Goal: Communication & Community: Answer question/provide support

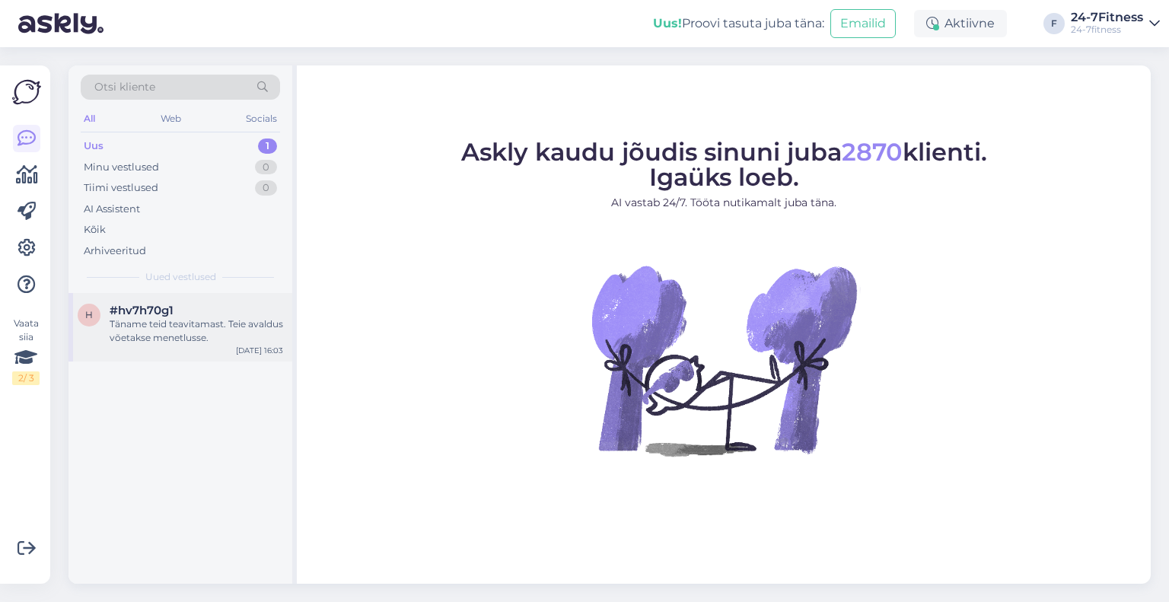
click at [161, 345] on div "h #hv7h70g1 Täname teid teavitamast. Teie avaldus võetakse menetlusse. [DATE] 1…" at bounding box center [180, 327] width 224 height 68
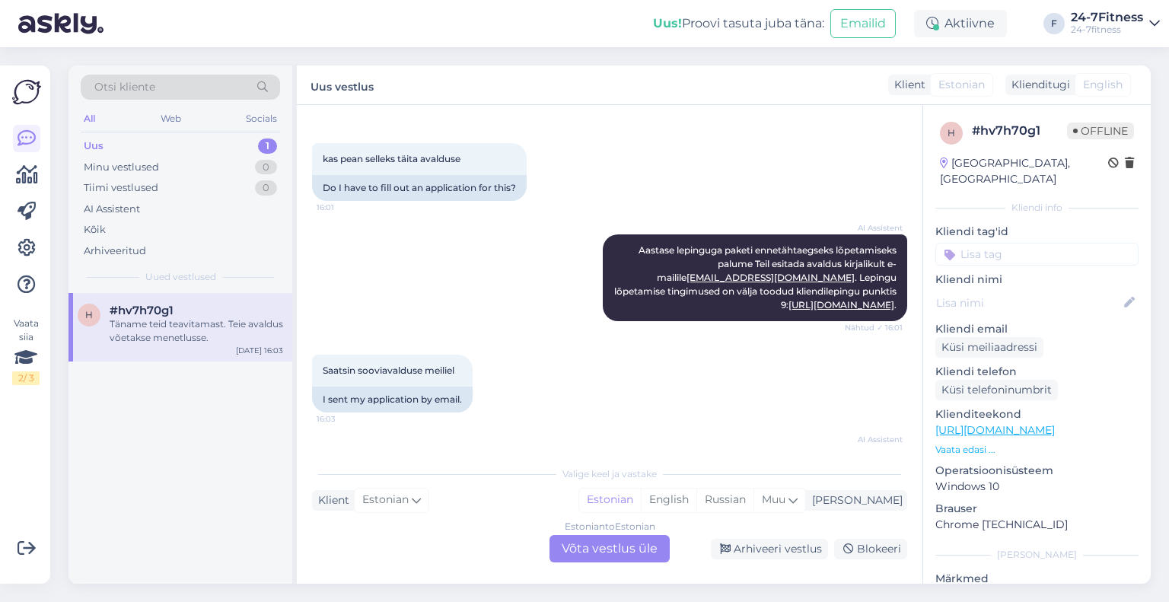
scroll to position [721, 0]
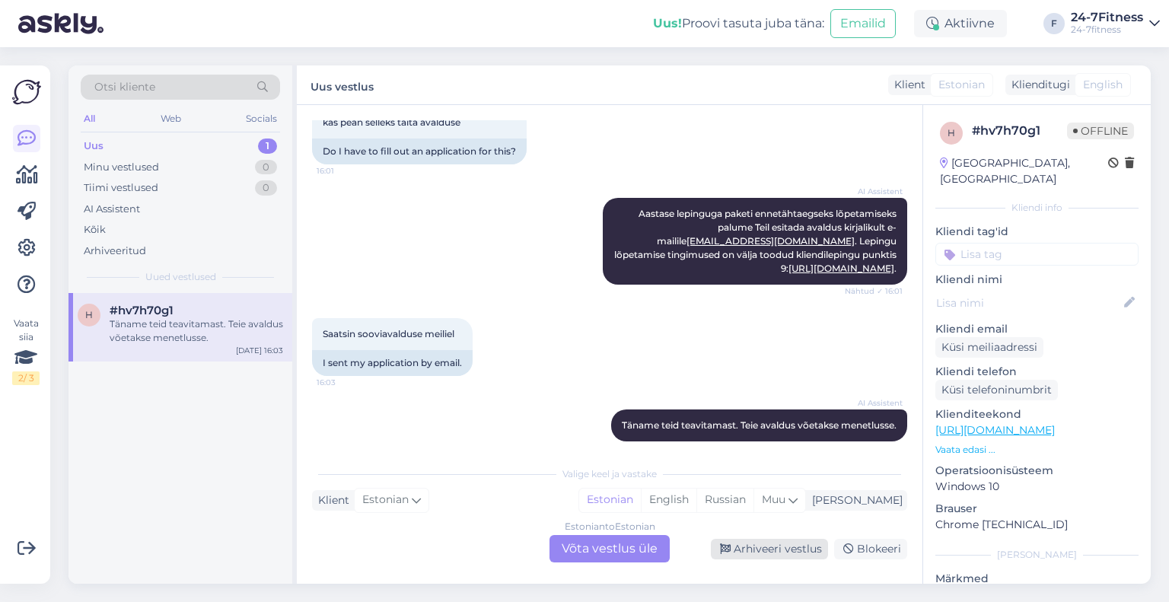
click at [766, 556] on div "Arhiveeri vestlus" at bounding box center [769, 549] width 117 height 21
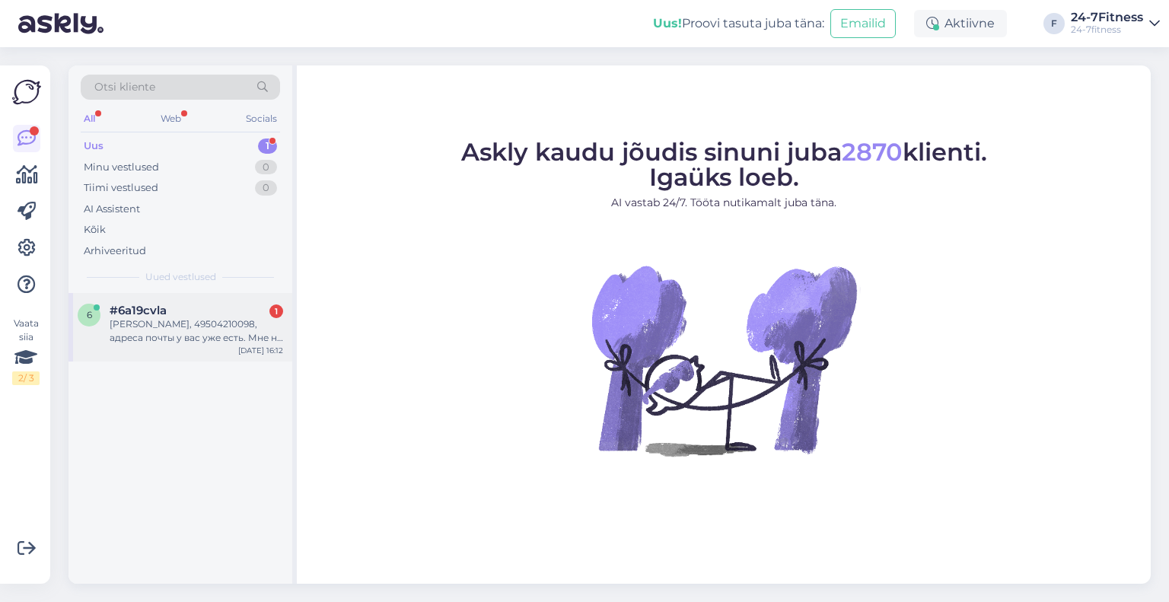
click at [204, 342] on div "[PERSON_NAME], 49504210098, адреса почты у вас уже есть. Мне на почту [EMAIL_AD…" at bounding box center [197, 330] width 174 height 27
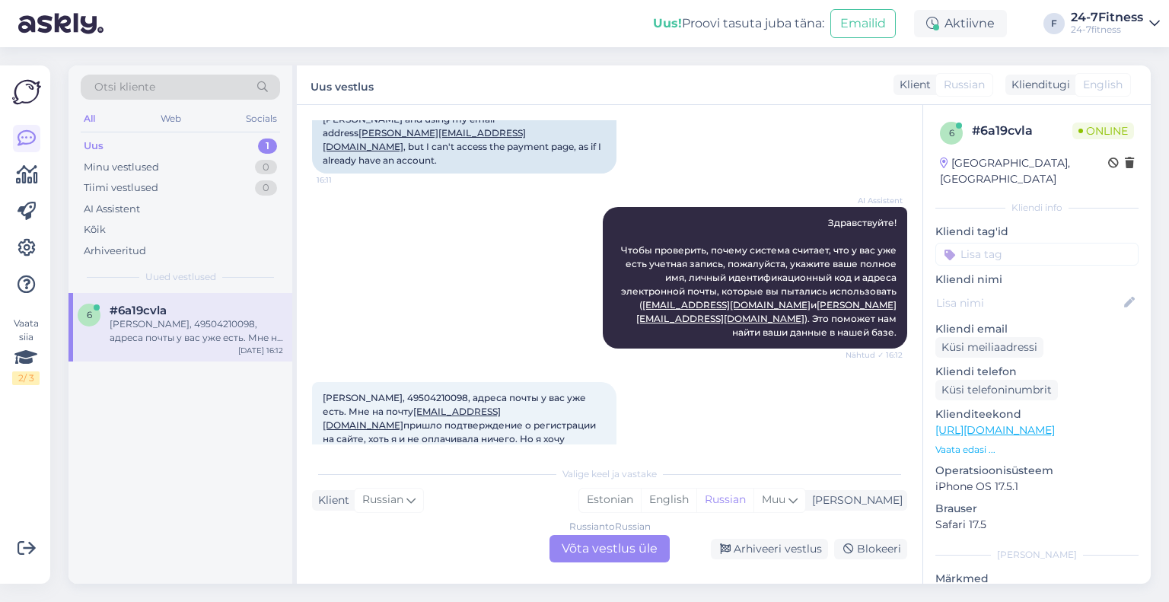
scroll to position [304, 0]
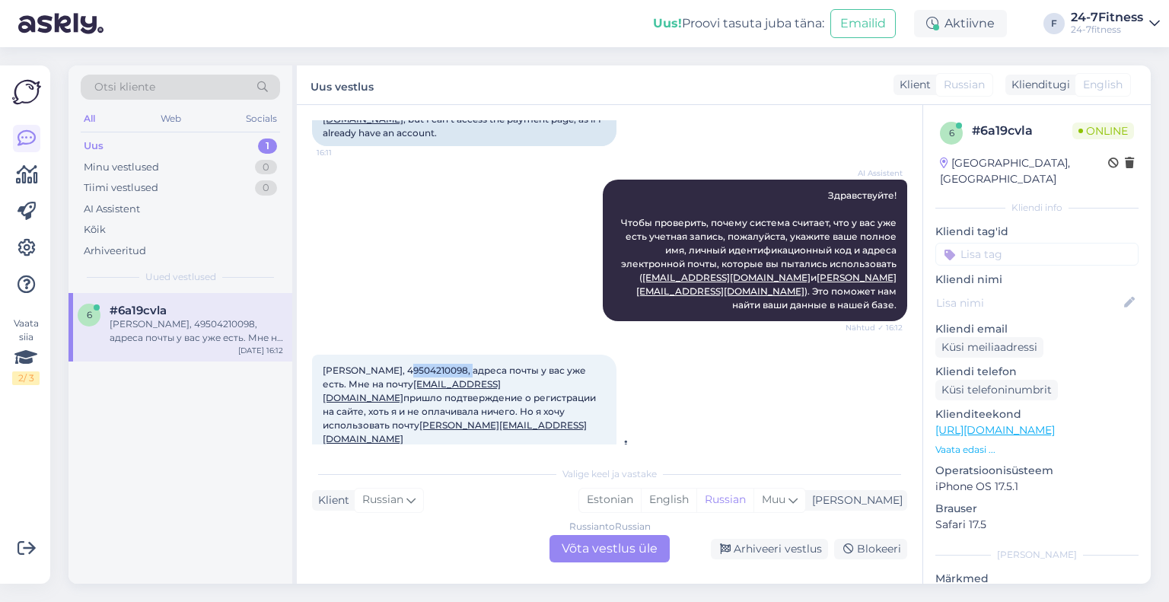
drag, startPoint x: 454, startPoint y: 326, endPoint x: 393, endPoint y: 327, distance: 61.7
click at [393, 365] on span "[PERSON_NAME], 49504210098, адреса почты у вас уже есть. Мне на почту [EMAIL_AD…" at bounding box center [460, 405] width 275 height 80
copy span "49504210098,"
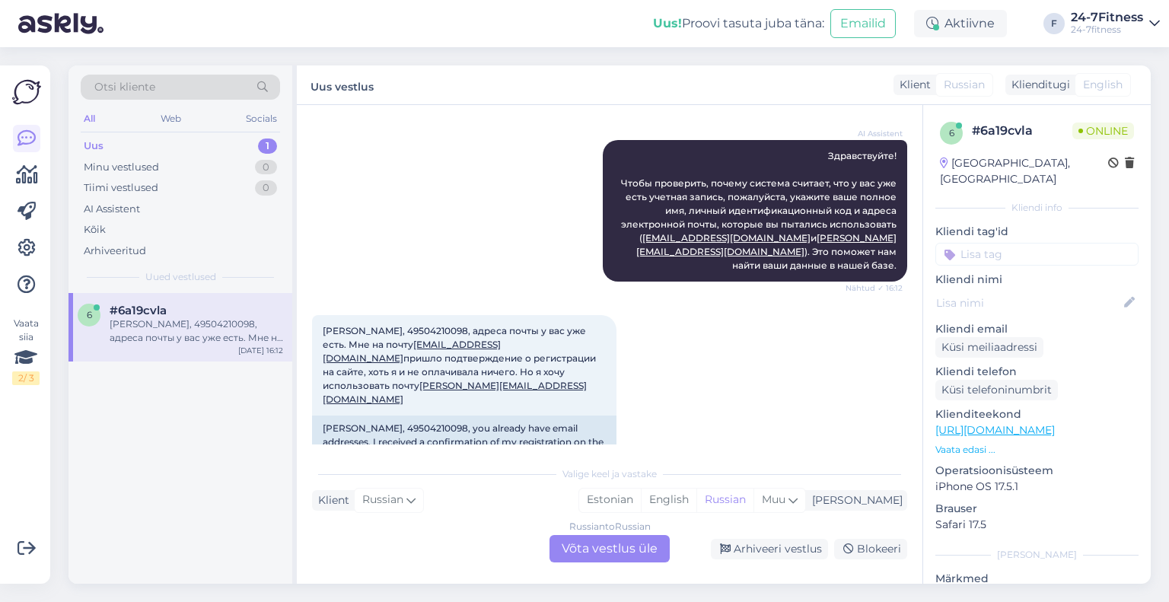
click at [587, 546] on div "Russian to Russian Võta vestlus üle" at bounding box center [609, 548] width 120 height 27
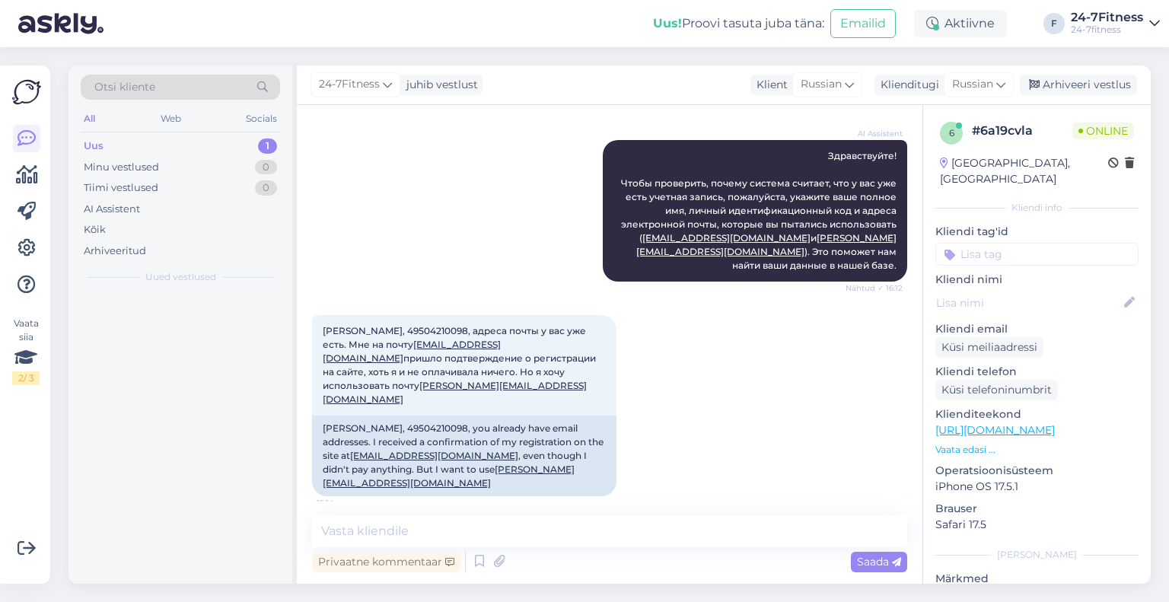
scroll to position [286, 0]
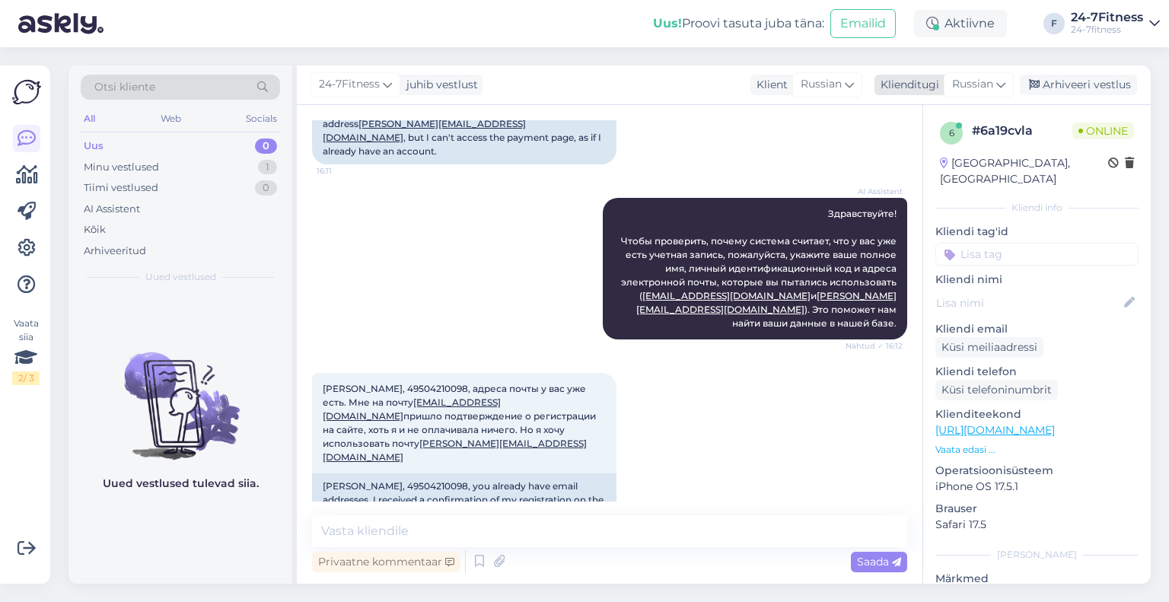
click at [966, 81] on span "Russian" at bounding box center [972, 84] width 41 height 17
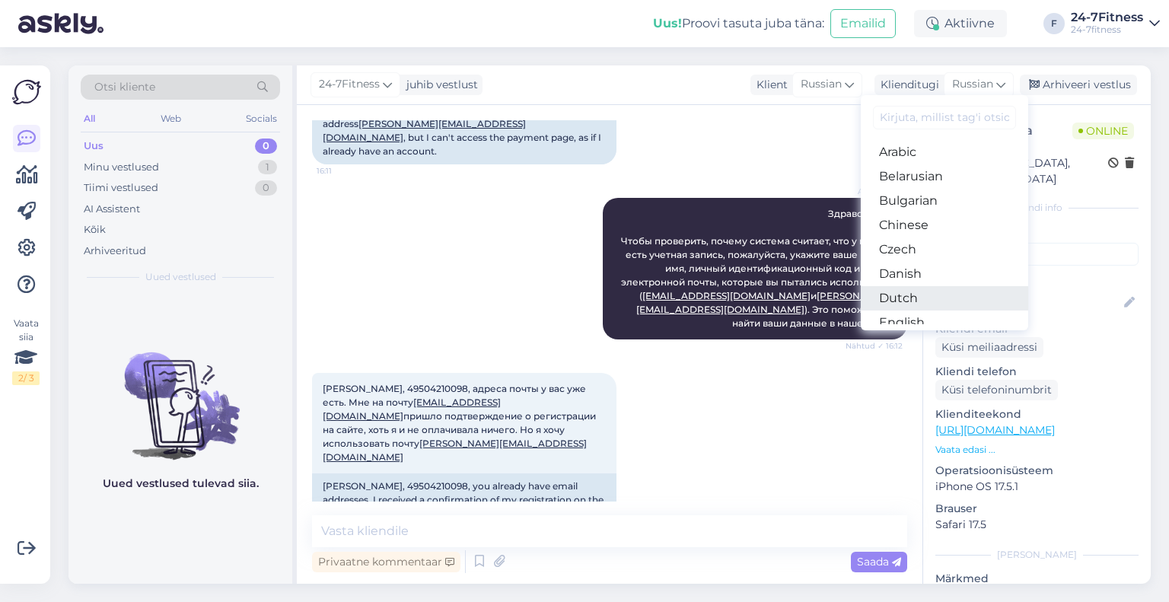
scroll to position [76, 0]
click at [906, 276] on link "Estonian" at bounding box center [944, 271] width 167 height 24
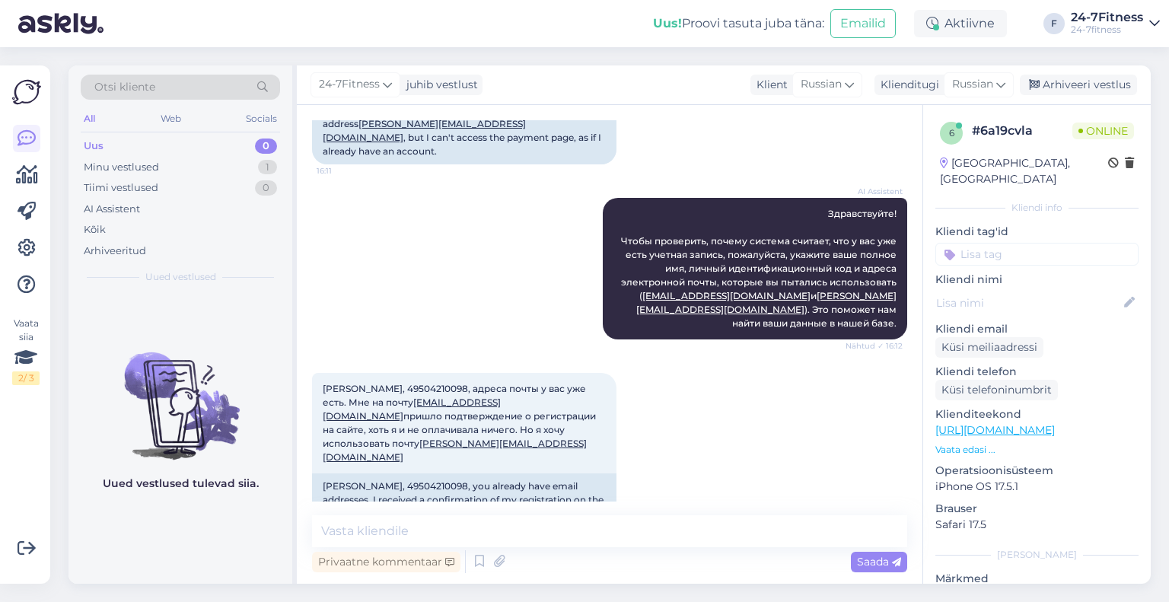
scroll to position [307, 0]
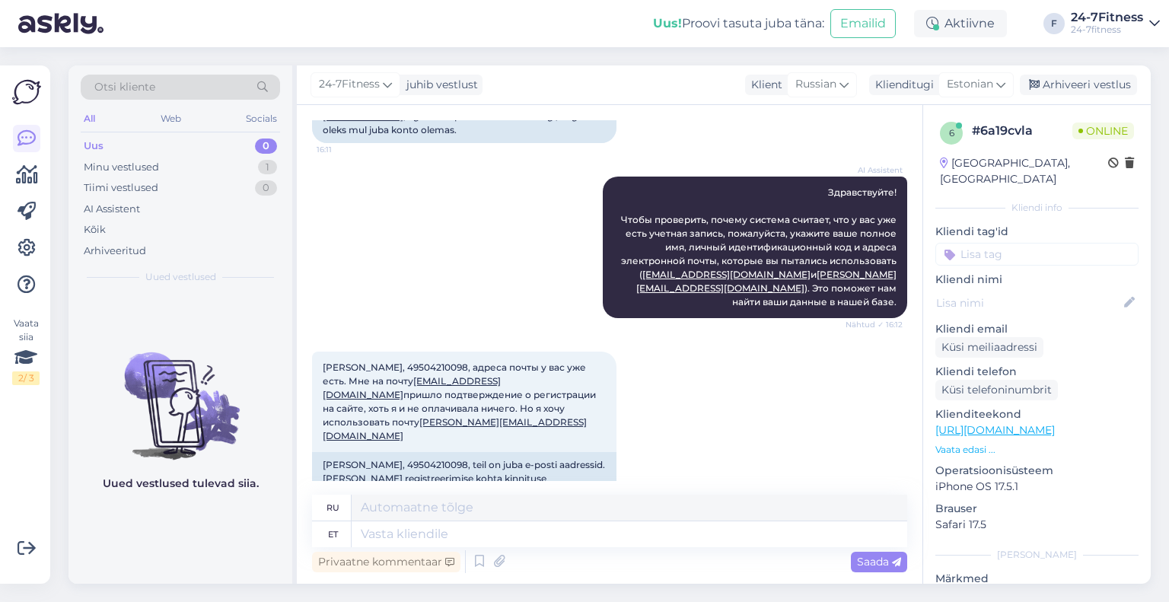
click at [502, 537] on textarea at bounding box center [630, 534] width 556 height 26
type textarea "[EMAIL_ADDRESS][DOMAIN_NAME]"
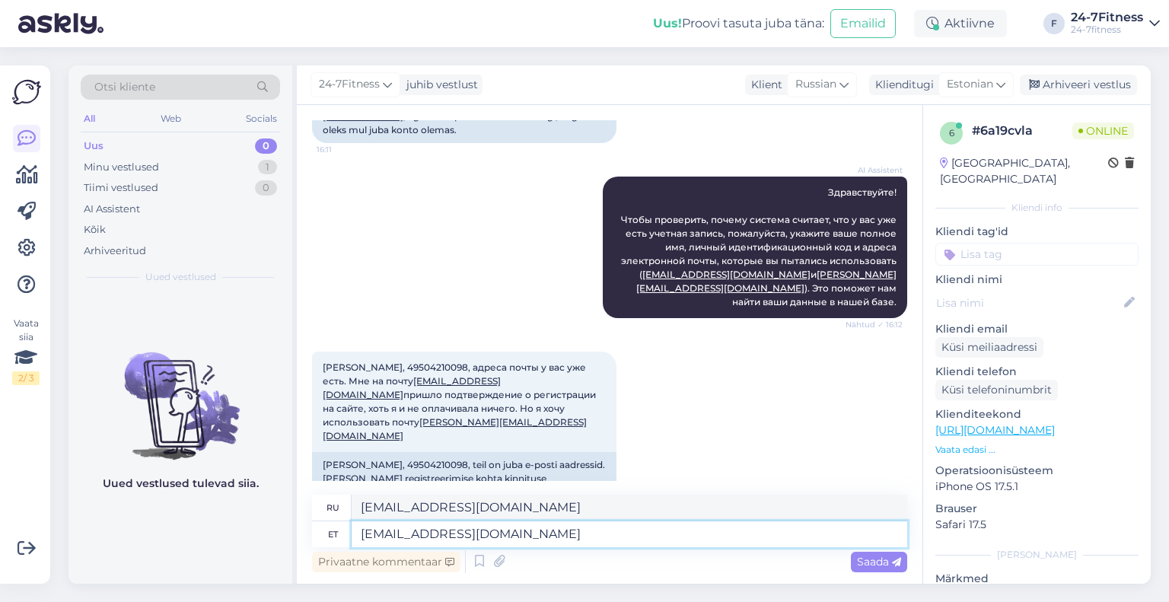
click at [363, 536] on textarea "[EMAIL_ADDRESS][DOMAIN_NAME]" at bounding box center [630, 534] width 556 height 26
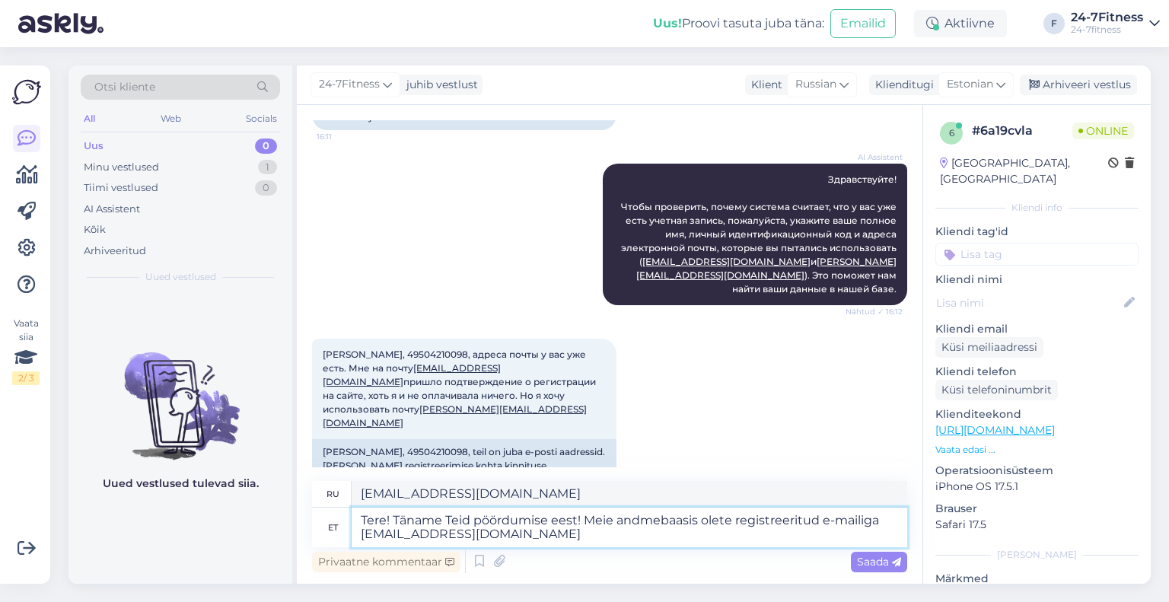
type textarea "Tere! Täname Teid pöördumise eest! Meie andmebaasis olete registreeritud e-mail…"
type textarea "Здравствуйте! Спасибо, что обратились к нам! Вы зарегистрированы в нашей базе д…"
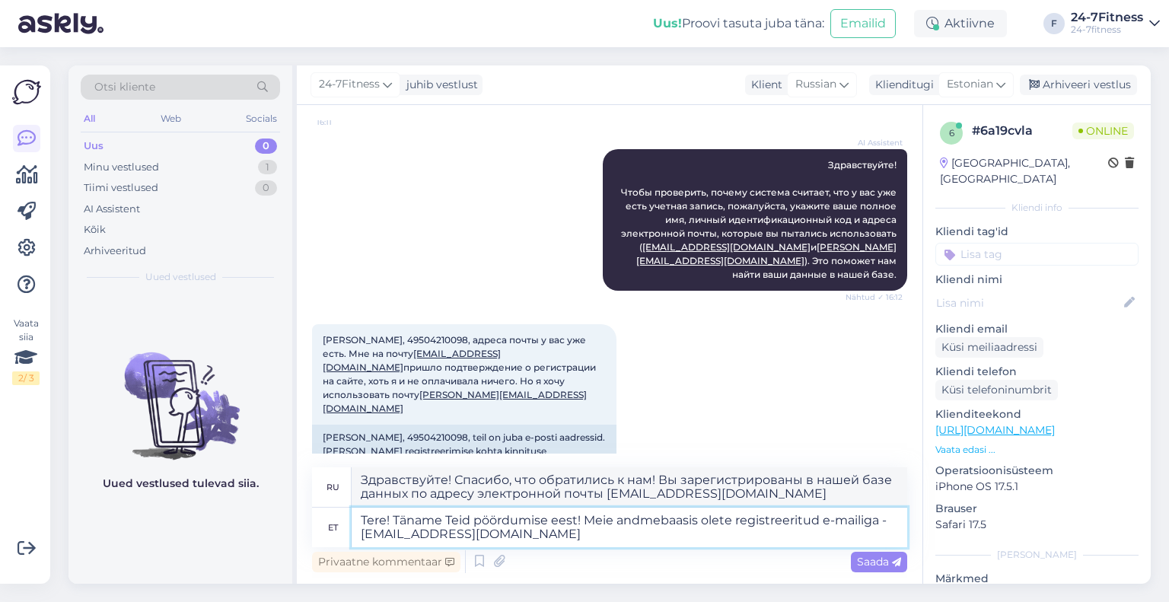
click at [561, 535] on textarea "Tere! Täname Teid pöördumise eest! Meie andmebaasis olete registreeritud e-mail…" at bounding box center [630, 528] width 556 height 40
type textarea "Tere! Täname Teid pöördumise eest! Meie andmebaasis olete registreeritud e-mail…"
type textarea "Здравствуйте! Спасибо, что обратились к нам! Вы зарегистрированы в нашей базе д…"
type textarea "Tere! Täname Teid pöördumise eest! Meie andmebaasis olete registreeritud e-mail…"
type textarea "Здравствуйте! Спасибо, что обратились к нам! Вы зарегистрированы в нашей базе д…"
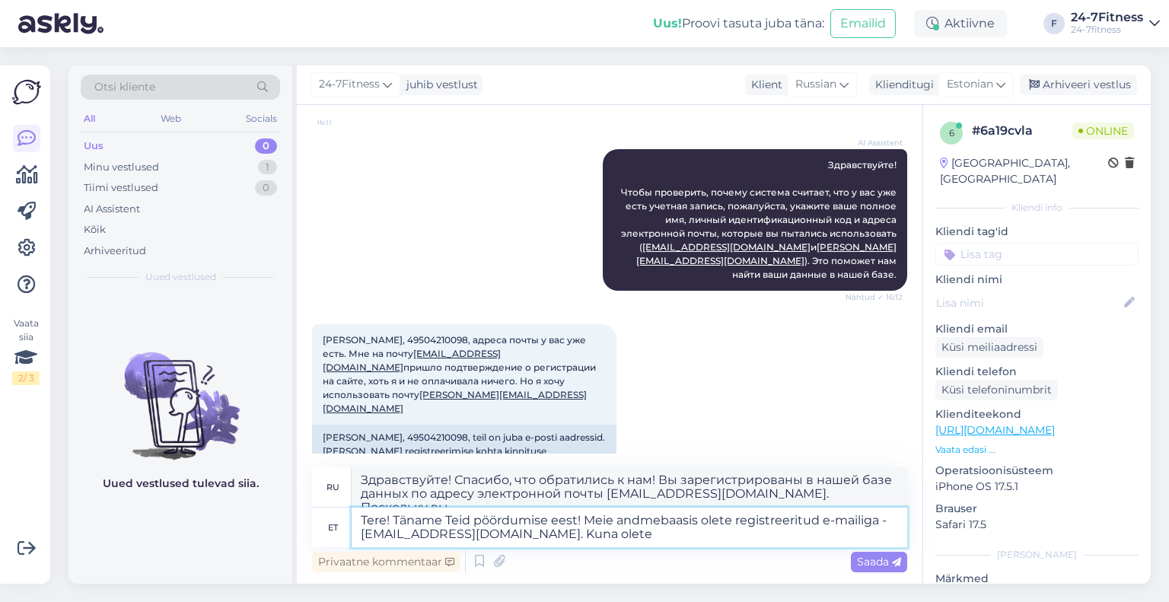
scroll to position [344, 0]
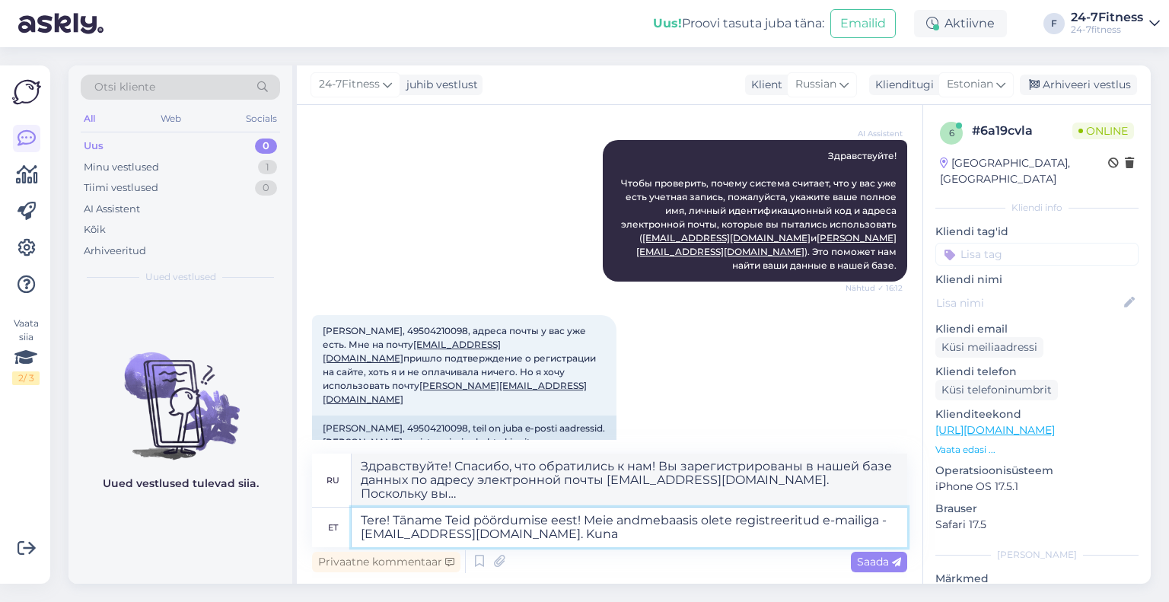
type textarea "Tere! Täname Teid pöördumise eest! Meie andmebaasis olete registreeritud e-mail…"
type textarea "Здравствуйте! Спасибо, что обратились к нам! Вы зарегистрированы в нашей базе д…"
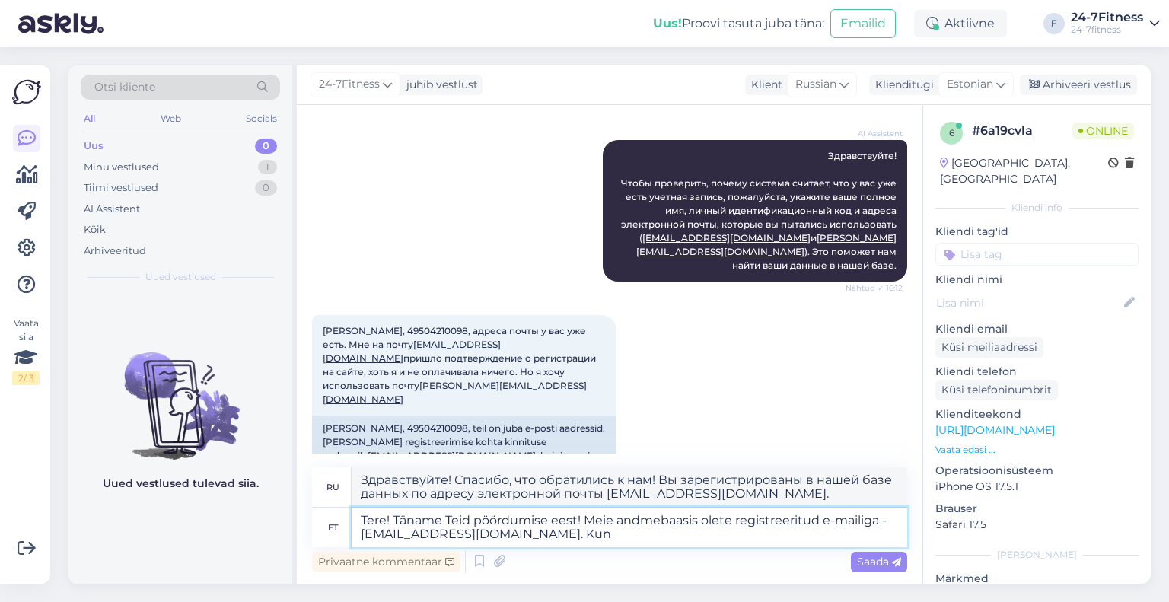
scroll to position [335, 0]
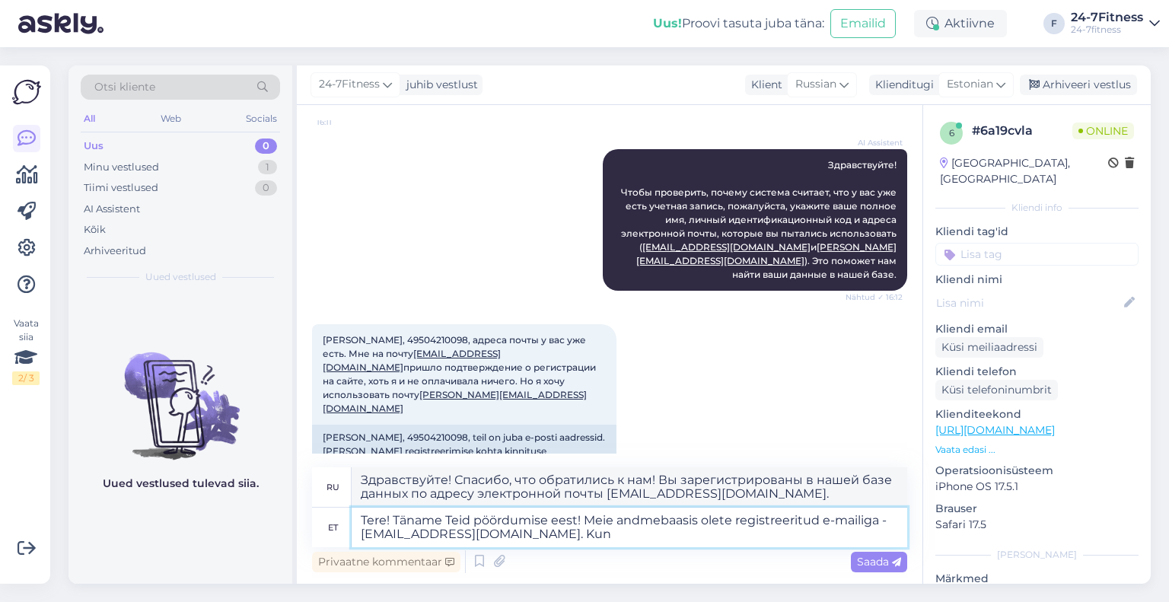
type textarea "Tere! Täname Teid pöördumise eest! Meie andmebaasis olete registreeritud e-mail…"
type textarea "Здравствуйте! Спасибо, что обратились к нам! Вы зарегистрированы в нашей базе д…"
type textarea "Tere! Täname Teid pöördumise eest! Meie andmebaasis olete registreeritud e-mail…"
type textarea "Здравствуйте! Спасибо, что обратились к нам! Вы зарегистрированы в нашей базе д…"
type textarea "Tere! Täname Teid pöördumise eest! Meie andmebaasis olete registreeritud e-mail…"
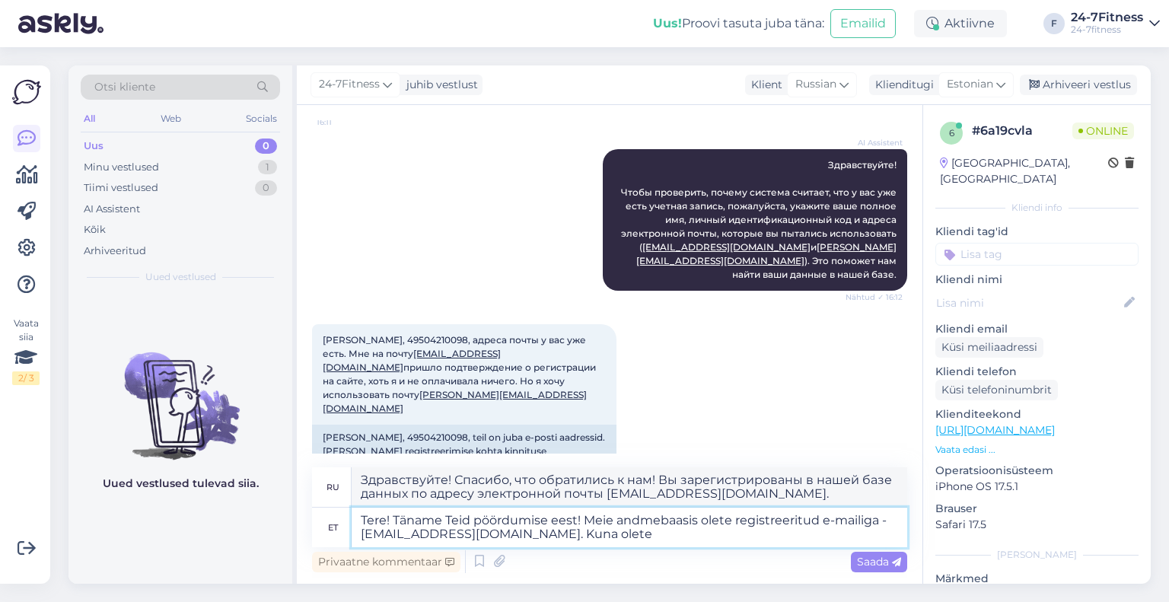
type textarea "Здравствуйте! Спасибо, что обратились к нам! Вы зарегистрированы в нашей базе д…"
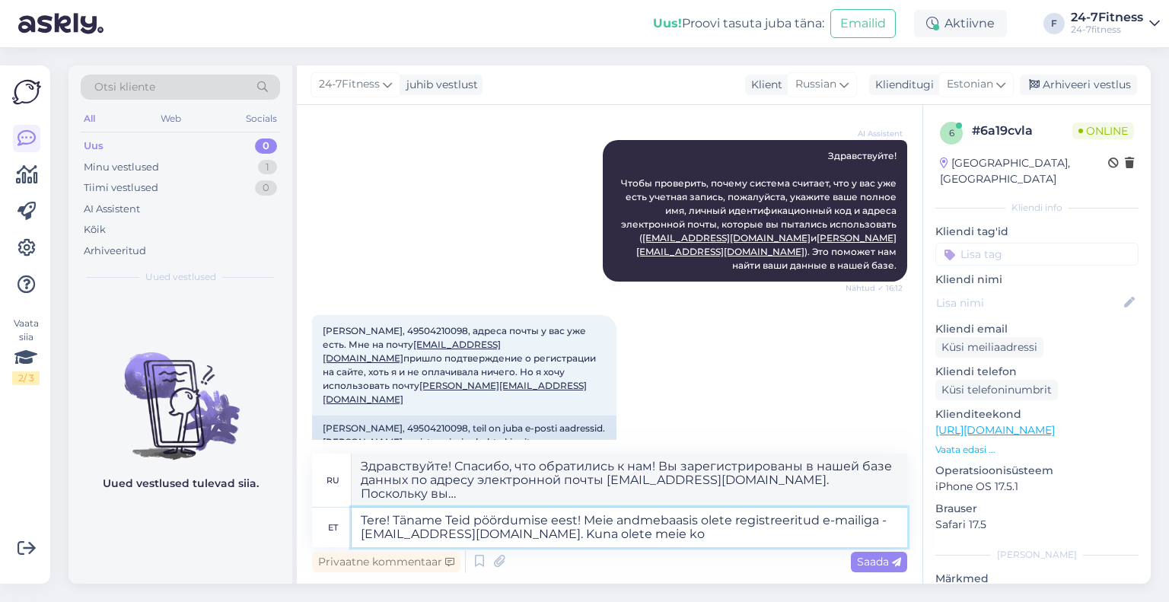
type textarea "Tere! Täname Teid pöördumise eest! Meie andmebaasis olete registreeritud e-mail…"
type textarea "Здравствуйте! Спасибо, что обратились к нам! Вы зарегистрированы в нашей базе д…"
type textarea "Tere! Täname Teid pöördumise eest! Meie andmebaasis olete registreeritud e-mail…"
type textarea "Здравствуйте! Спасибо, что обратились к нам! Вы зарегистрированы в нашей базе д…"
type textarea "Tere! Täname Teid pöördumise eest! Meie andmebaasis olete registreeritud e-mail…"
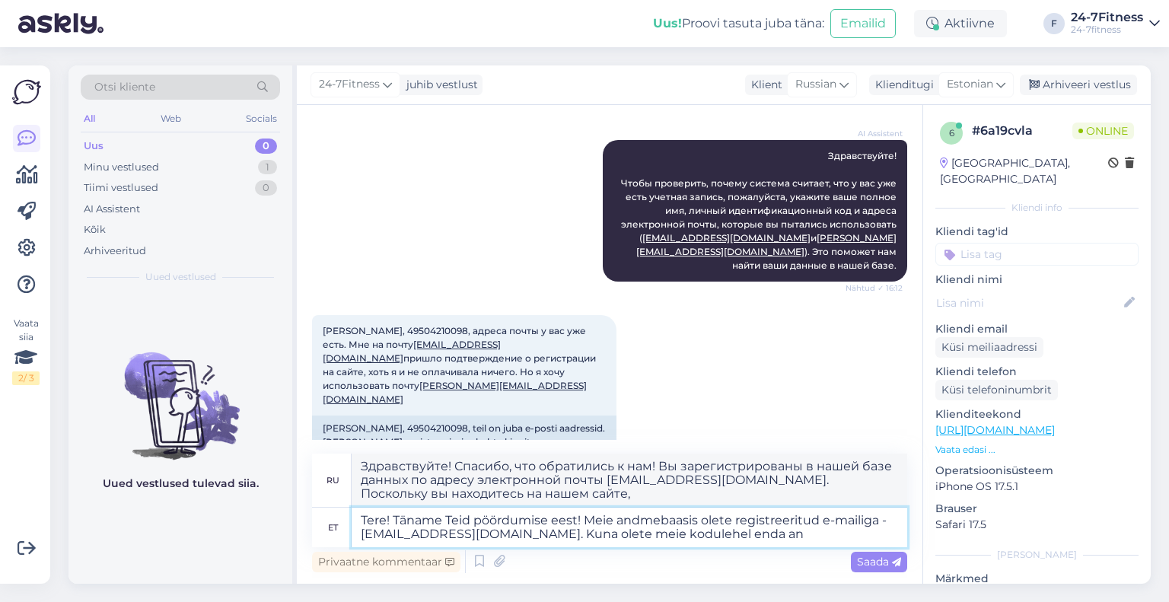
type textarea "Здравствуйте! Спасибо, что обратились к нам! Вы зарегистрированы в нашей базе д…"
type textarea "Tere! Täname Teid pöördumise eest! Meie andmebaasis olete registreeritud e-mail…"
type textarea "Здравствуйте! Спасибо, что обратились к нам! Вы зарегистрированы в нашей базе д…"
type textarea "Tere! Täname Teid pöördumise eest! Meie andmebaasis olete registreeritud e-mail…"
type textarea "Здравствуйте! Спасибо, что обратились к нам! Вы зарегистрированы в нашей базе д…"
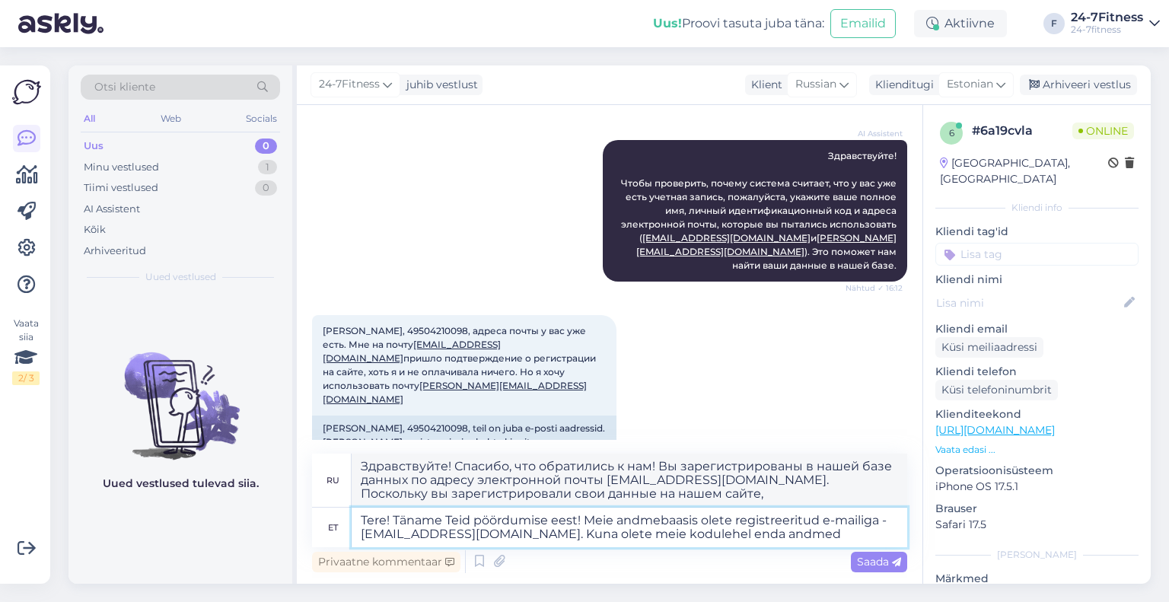
type textarea "Tere! Täname Teid pöördumise eest! Meie andmebaasis olete registreeritud e-mail…"
type textarea "Здравствуйте! Спасибо, что обратились к нам! Вы зарегистрированы в нашей базе д…"
type textarea "Tere! Täname Teid pöördumise eest! Meie andmebaasis olete registreeritud e-mail…"
type textarea "Здравствуйте! Спасибо, что обратились к нам! Вы зарегистрированы в нашей базе д…"
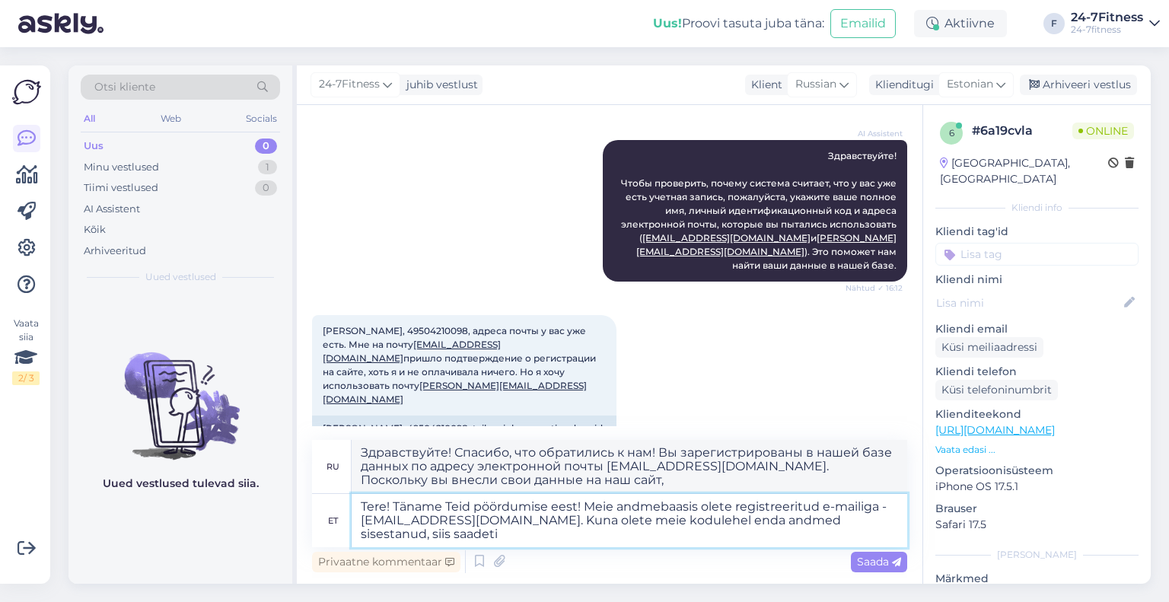
type textarea "Tere! Täname Teid pöördumise eest! Meie andmebaasis olete registreeritud e-mail…"
type textarea "Здравствуйте! Спасибо, что обратились к нам! Вы зарегистрированы в нашей базе д…"
type textarea "Tere! Täname Teid pöördumise eest! Meie andmebaasis olete registreeritud e-mail…"
type textarea "Здравствуйте! Спасибо, что обратились к нам! Вы зарегистрированы в нашей базе д…"
type textarea "Tere! Täname Teid pöördumise eest! Meie andmebaasis olete registreeritud e-mail…"
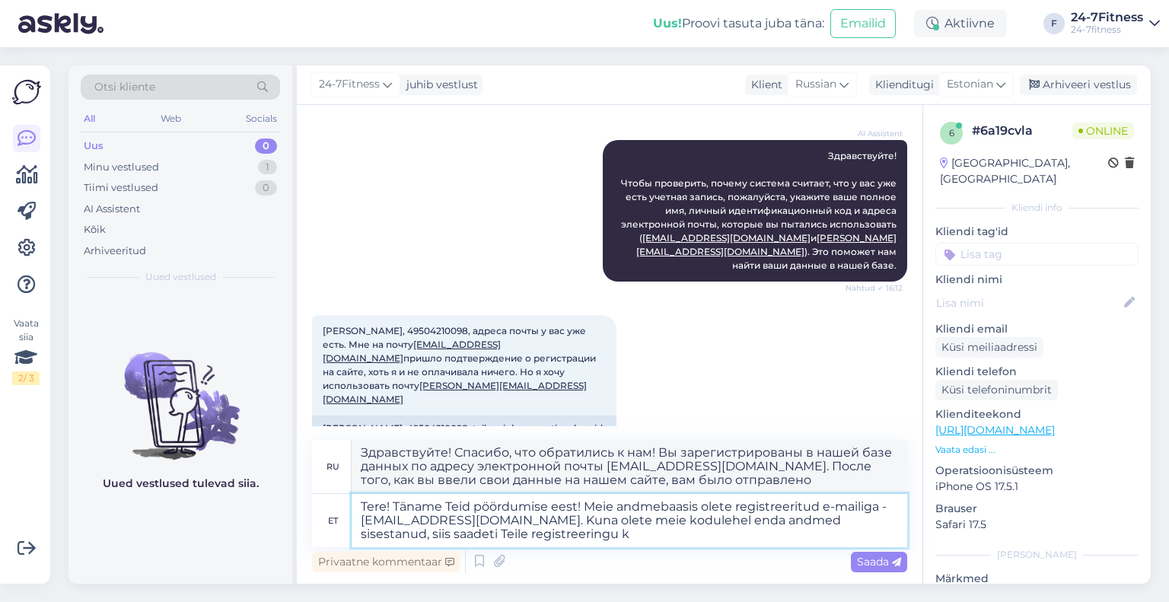
type textarea "Здравствуйте! Спасибо, что обратились к нам! Вы зарегистрированы в нашей базе д…"
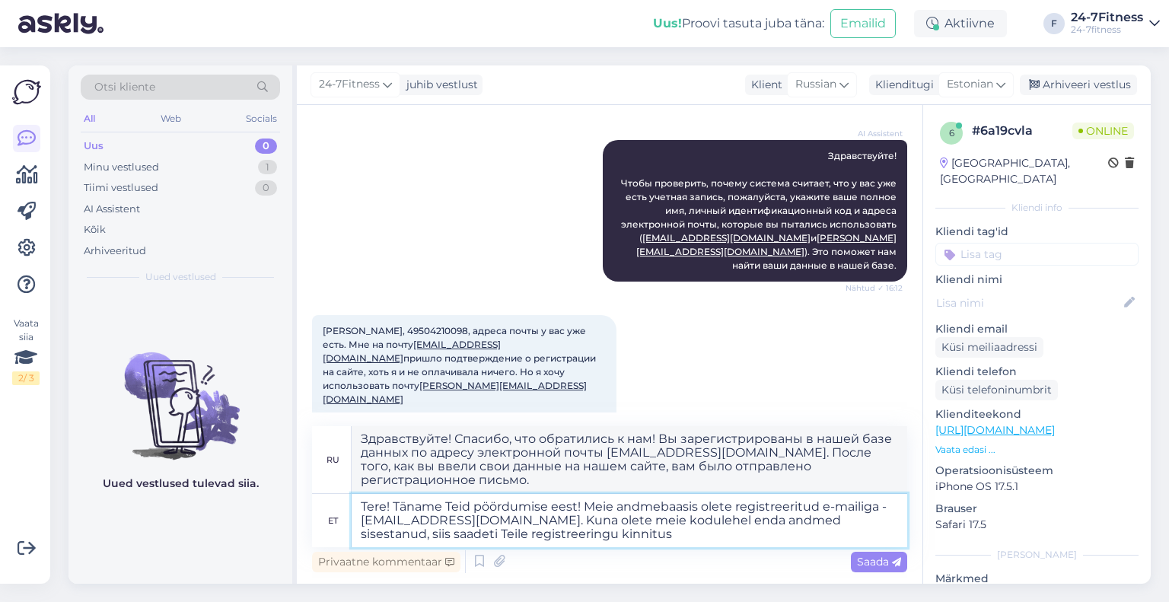
type textarea "Tere! Täname Teid pöördumise eest! Meie andmebaasis olete registreeritud e-mail…"
type textarea "Здравствуйте! Спасибо, что обратились к нам! Вы зарегистрированы в нашей базе д…"
drag, startPoint x: 603, startPoint y: 534, endPoint x: 529, endPoint y: 525, distance: 75.1
click at [529, 525] on textarea "Tere! Täname Teid pöördumise eest! Meie andmebaasis olete registreeritud e-mail…" at bounding box center [630, 520] width 556 height 53
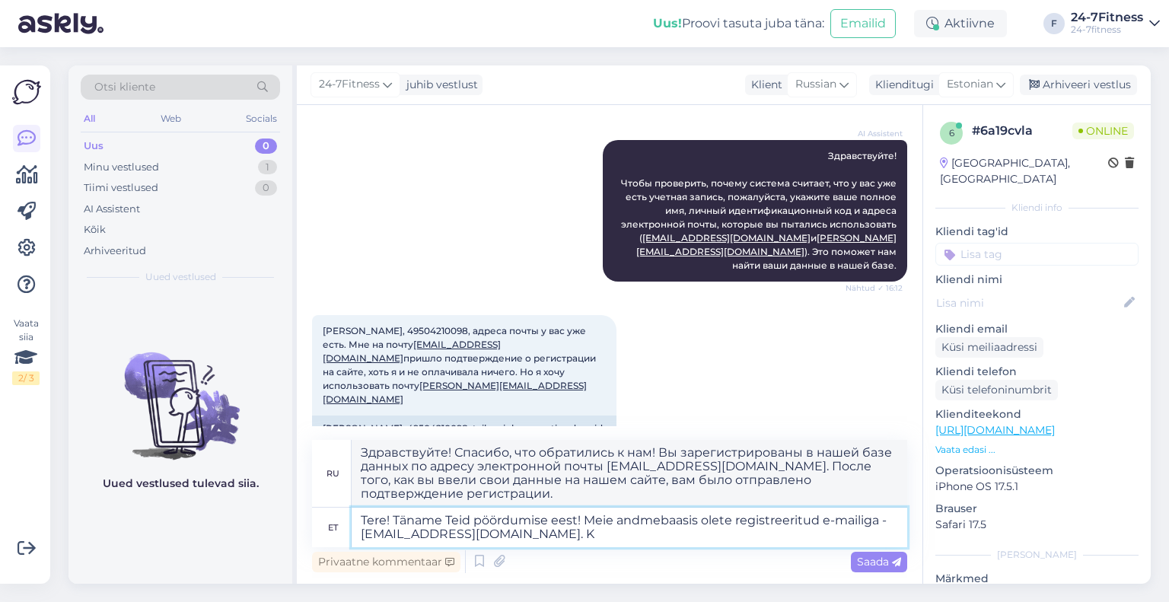
type textarea "Tere! Täname Teid pöördumise eest! Meie andmebaasis olete registreeritud e-mail…"
type textarea "Здравствуйте! Спасибо, что обратились к нам! Вы зарегистрированы в нашей базе д…"
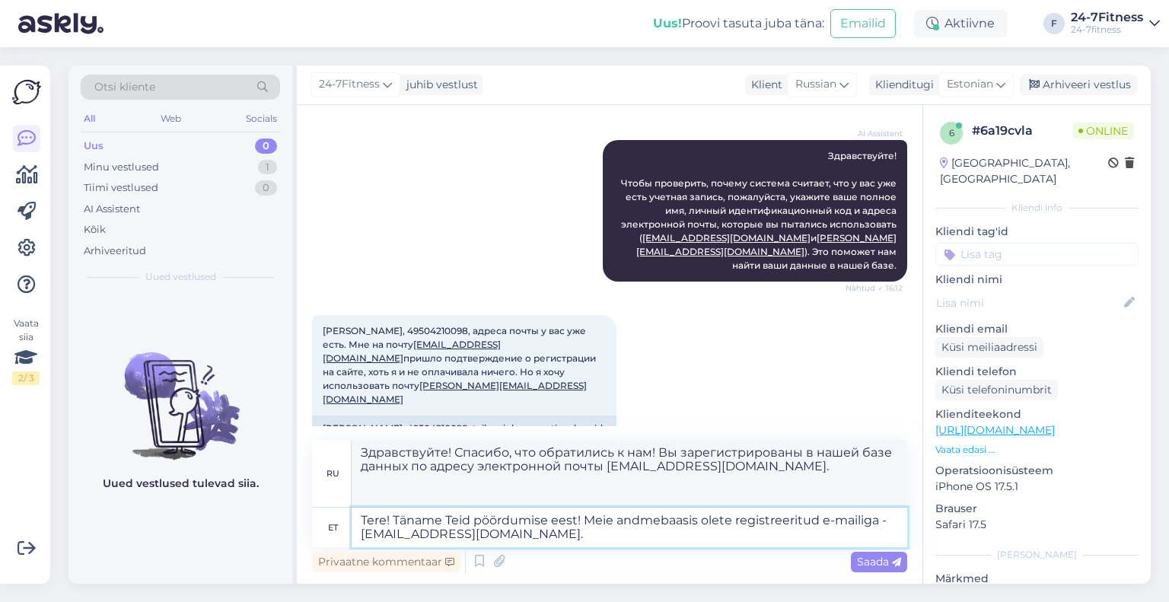
scroll to position [335, 0]
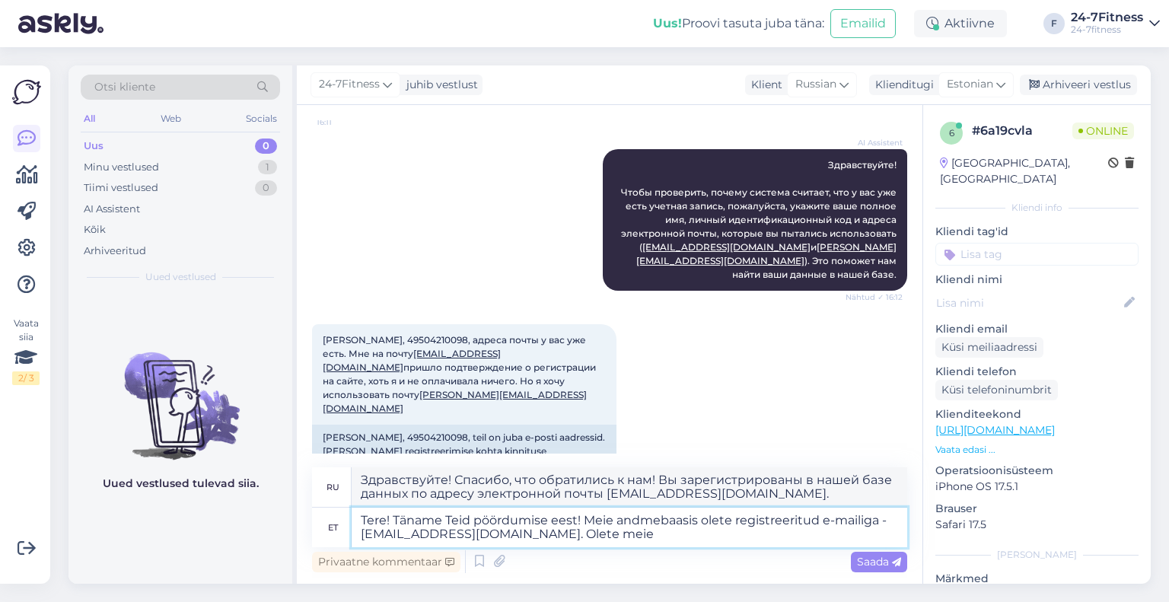
type textarea "Tere! Täname Teid pöördumise eest! Meie andmebaasis olete registreeritud e-mail…"
type textarea "Здравствуйте! Спасибо, что обратились к нам! Вы зарегистрированы в нашей базе д…"
type textarea "Tere! Täname Teid pöördumise eest! Meie andmebaasis olete registreeritud e-mail…"
type textarea "Здравствуйте! Спасибо, что обратились к нам! Вы зарегистрированы в нашей базе д…"
type textarea "Tere! Täname Teid pöördumise eest! Meie andmebaasis olete registreeritud e-mail…"
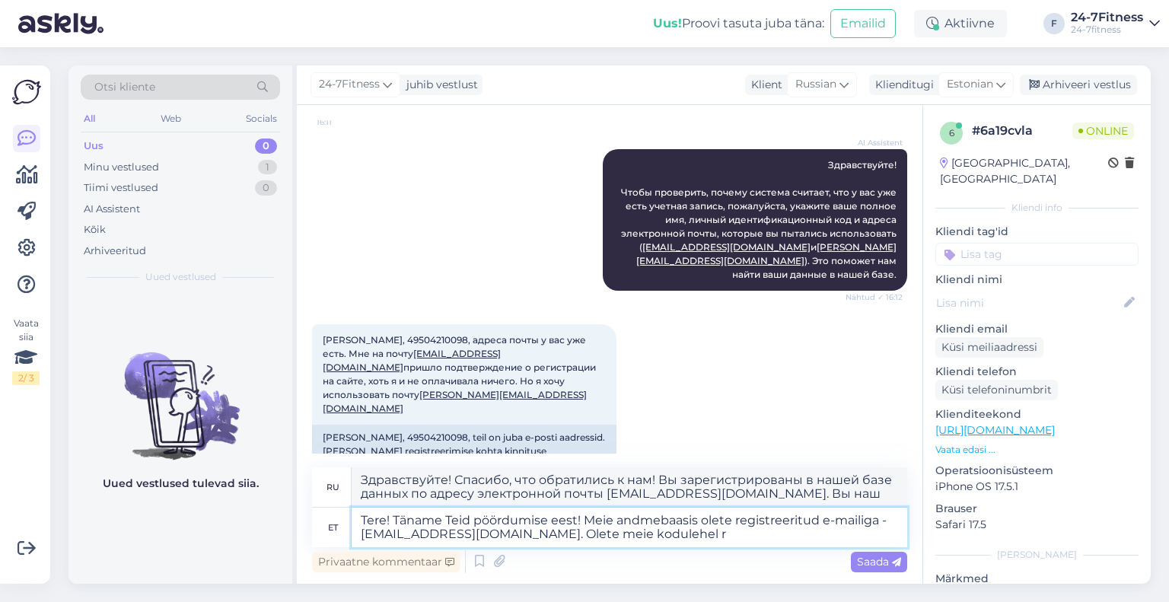
type textarea "Здравствуйте! Спасибо за обращение! Вы зарегистрированы в нашей базе данных по …"
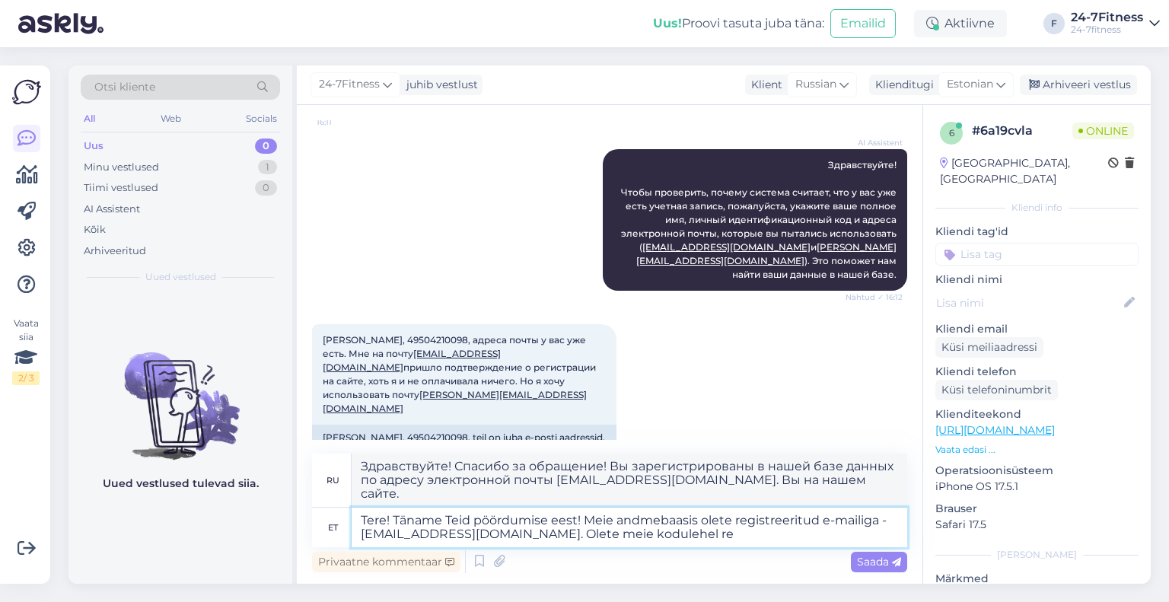
scroll to position [344, 0]
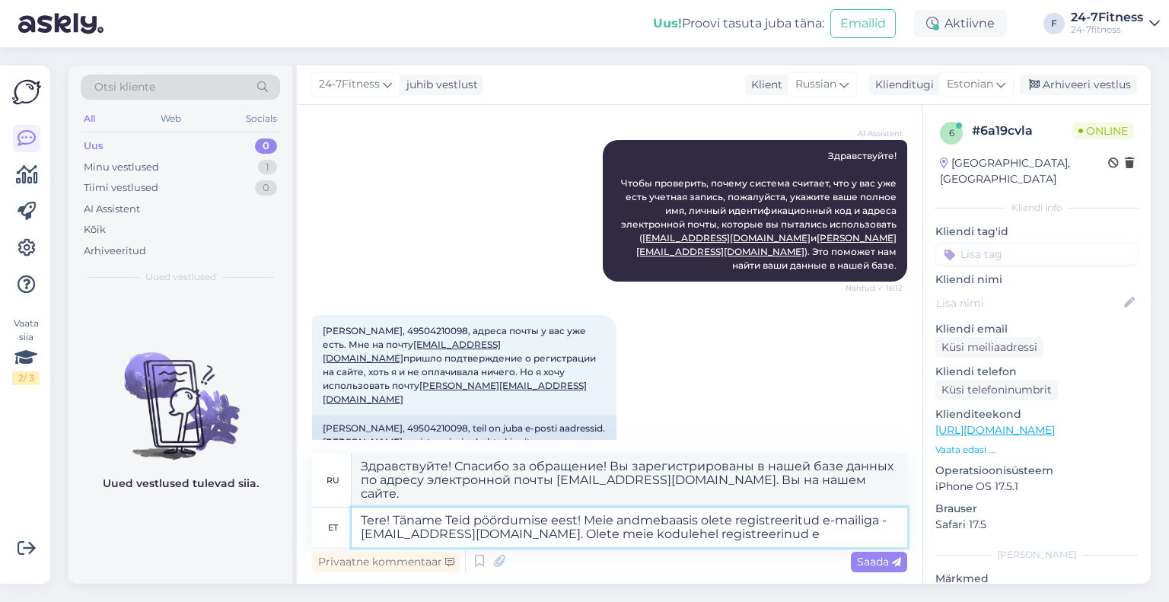
type textarea "Tere! Täname Teid pöördumise eest! Meie andmebaasis olete registreeritud e-mail…"
type textarea "Здравствуйте! Спасибо, что обратились к нам! Вы зарегистрированы в нашей базе д…"
type textarea "Tere! Täname Teid pöördumise eest! Meie andmebaasis olete registreeritud e-mail…"
type textarea "Здравствуйте! Спасибо, что обратились к нам! Вы зарегистрированы в нашей базе д…"
type textarea "Tere! Täname Teid pöördumise eest! Meie andmebaasis olete registreeritud e-mail…"
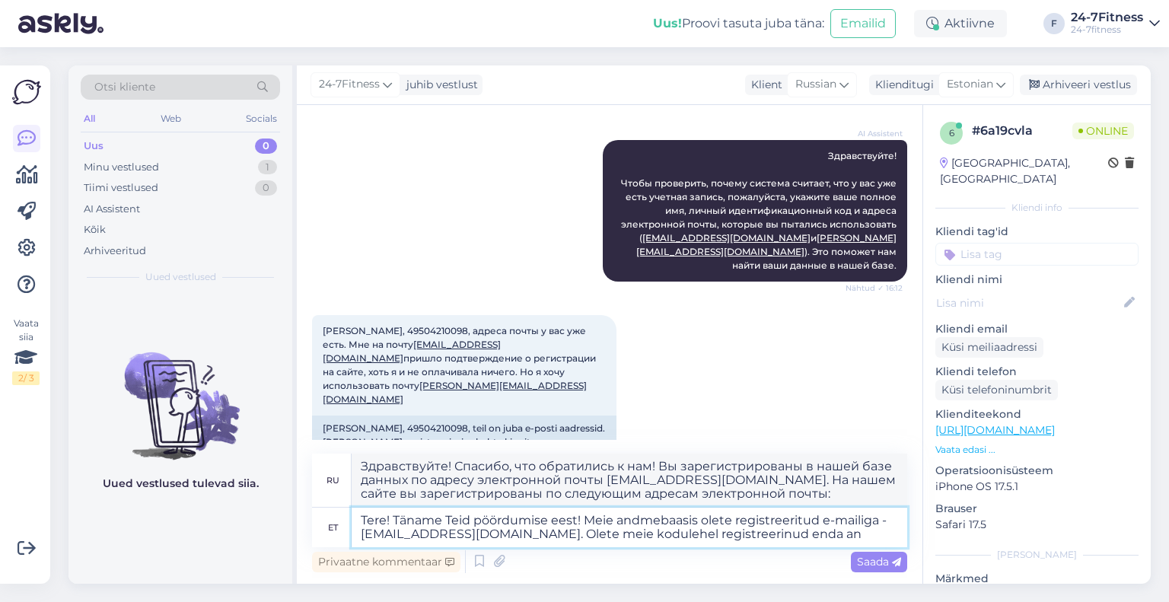
type textarea "Здравствуйте! Спасибо, что обратились к нам! Вы зарегистрированы в нашей базе д…"
type textarea "Tere! Täname Teid pöördumise eest! Meie andmebaasis olete registreeritud e-mail…"
type textarea "Здравствуйте! Спасибо, что обратились к нам! Вы зарегистрированы в нашей базе д…"
type textarea "Tere! Täname Teid pöördumise eest! Meie andmebaasis olete registreeritud e-mail…"
type textarea "Здравствуйте! Спасибо, что обратились к нам! Вы зарегистрированы в нашей базе д…"
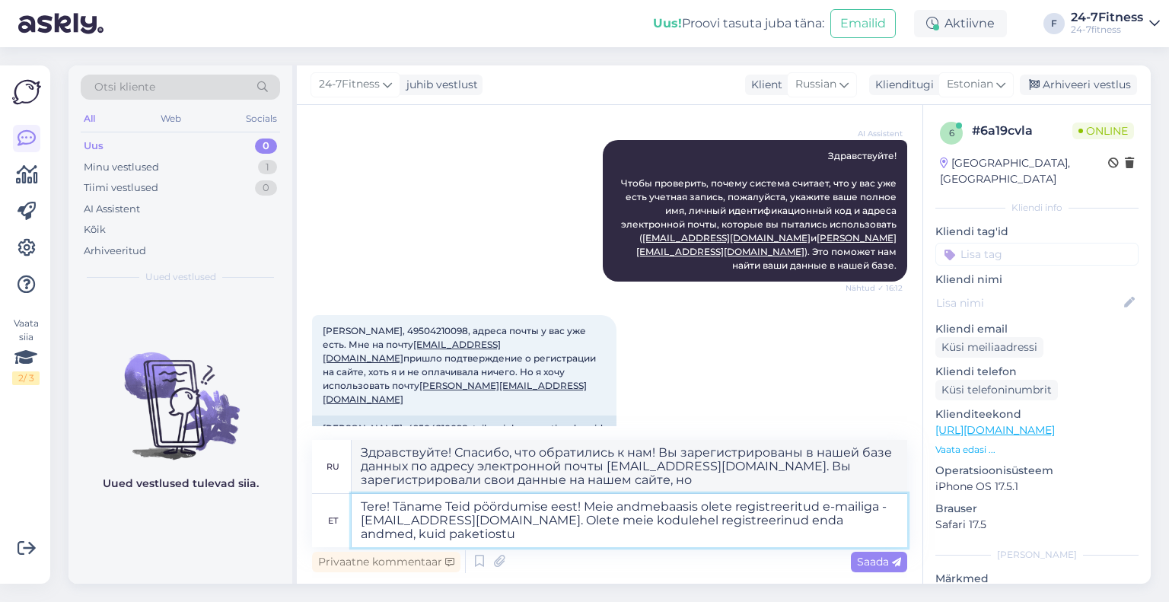
type textarea "Tere! Täname Teid pöördumise eest! Meie andmebaasis olete registreeritud e-mail…"
type textarea "Здравствуйте! Спасибо, что обратились к нам! Вы зарегистрированы в нашей базе д…"
type textarea "Tere! Täname Teid pöördumise eest! Meie andmebaasis olete registreeritud e-mail…"
type textarea "Здравствуйте! Спасибо, что обратились к нам! Вы зарегистрированы в нашей базе д…"
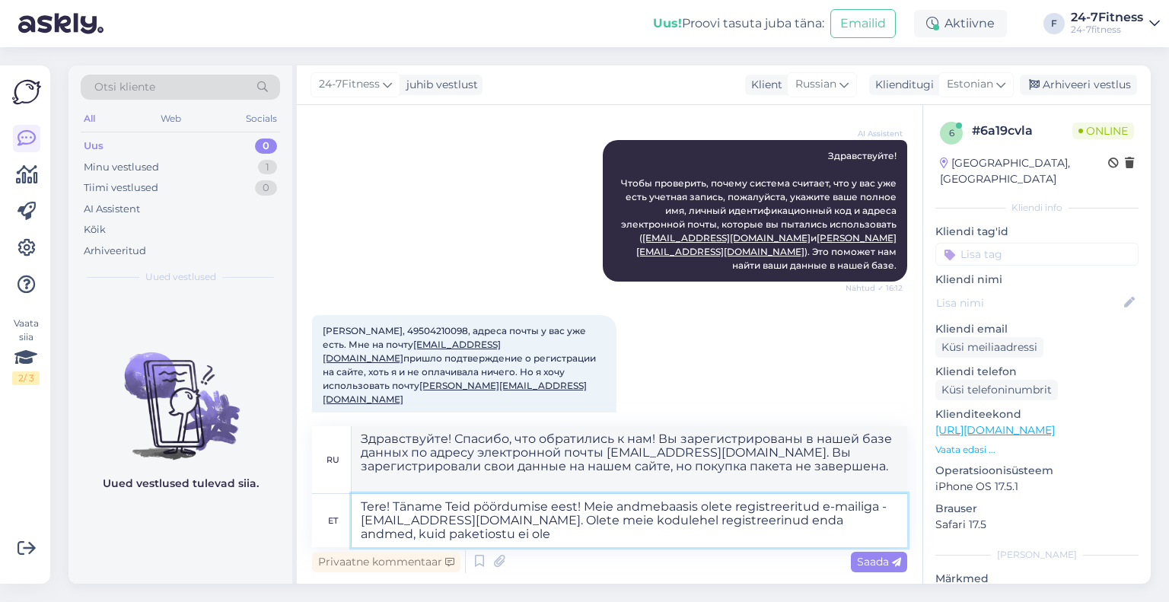
type textarea "Tere! Täname Teid pöördumise eest! Meie andmebaasis olete registreeritud e-mail…"
type textarea "Здравствуйте! Спасибо, что обратились к нам! Вы зарегистрированы в нашей базе д…"
type textarea "Tere! Täname Teid pöördumise eest! Meie andmebaasis olete registreeritud e-mail…"
type textarea "Здравствуйте! Спасибо, что обратились к нам! Вы зарегистрированы в нашей базе д…"
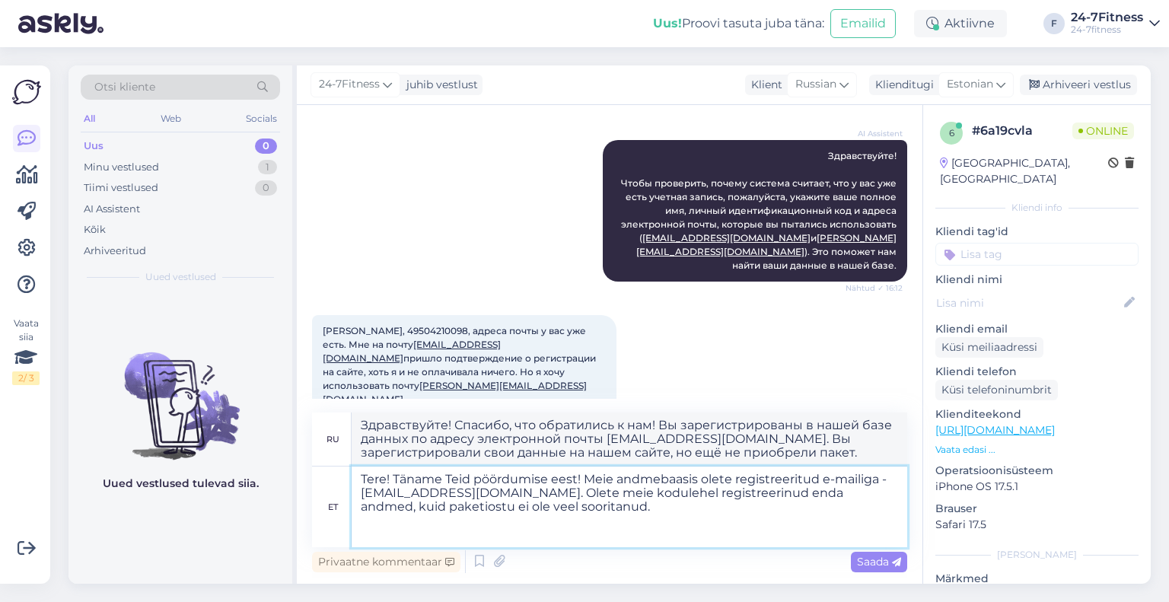
paste textarea "Если вы хотите использовать кредит Stebby для покупки пакета, перейдите на наш …"
type textarea "Lore! Ipsumd Sita consectetu adip! Elit seddoeiusmo tempo incididuntutla e-dolo…"
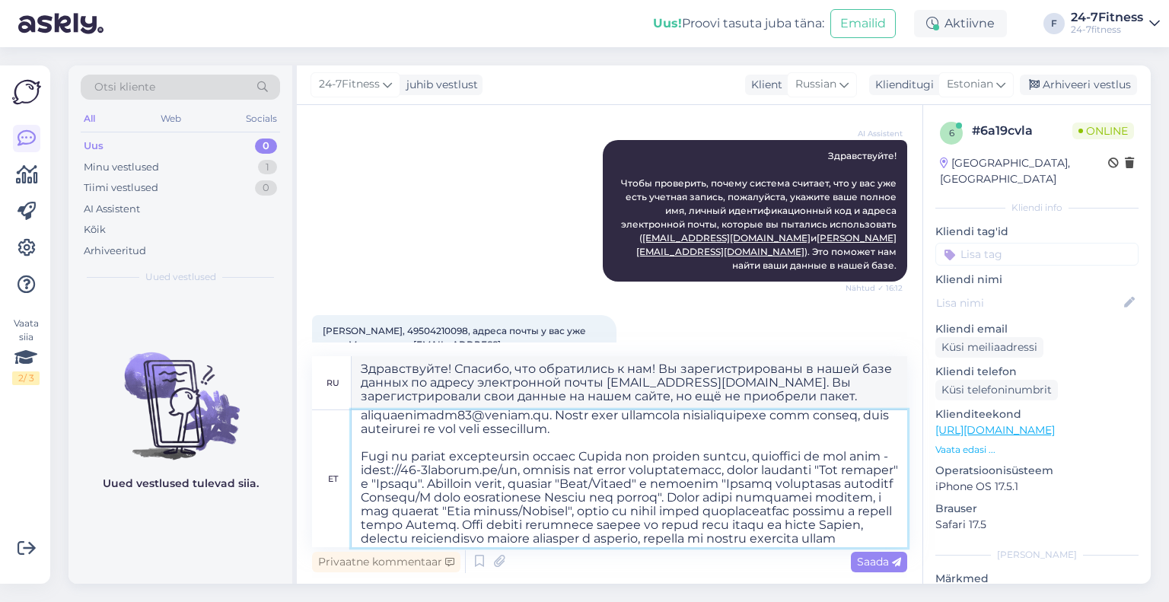
scroll to position [0, 0]
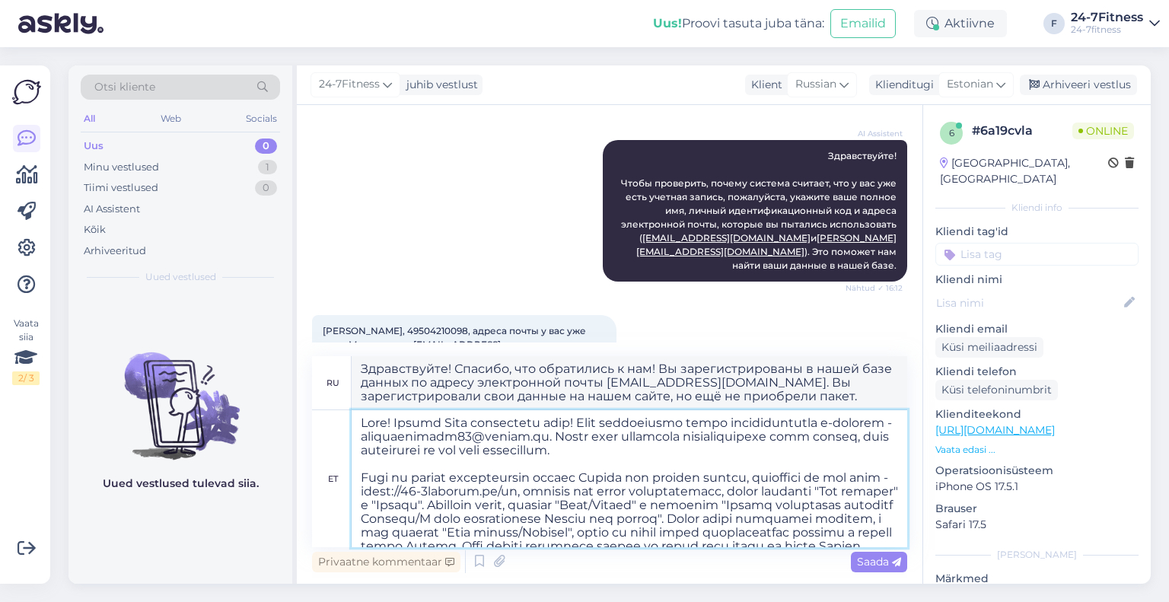
type textarea "Loremipsumdo! Sitamet, con adipiscing e sed! Do eiusmodtemporinc u labor etdo m…"
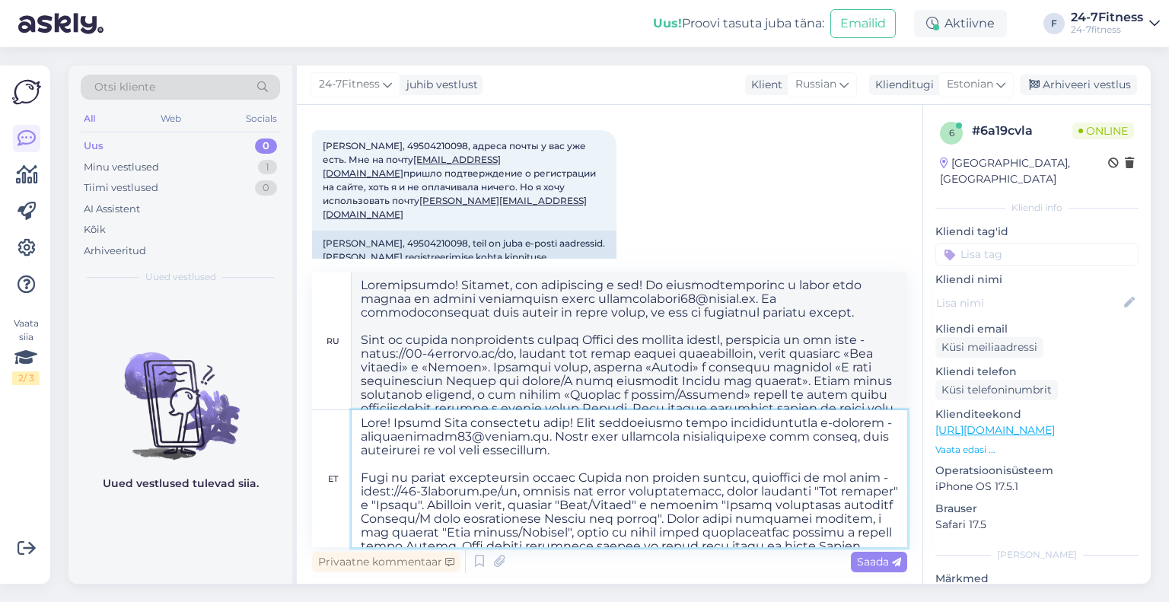
scroll to position [53, 0]
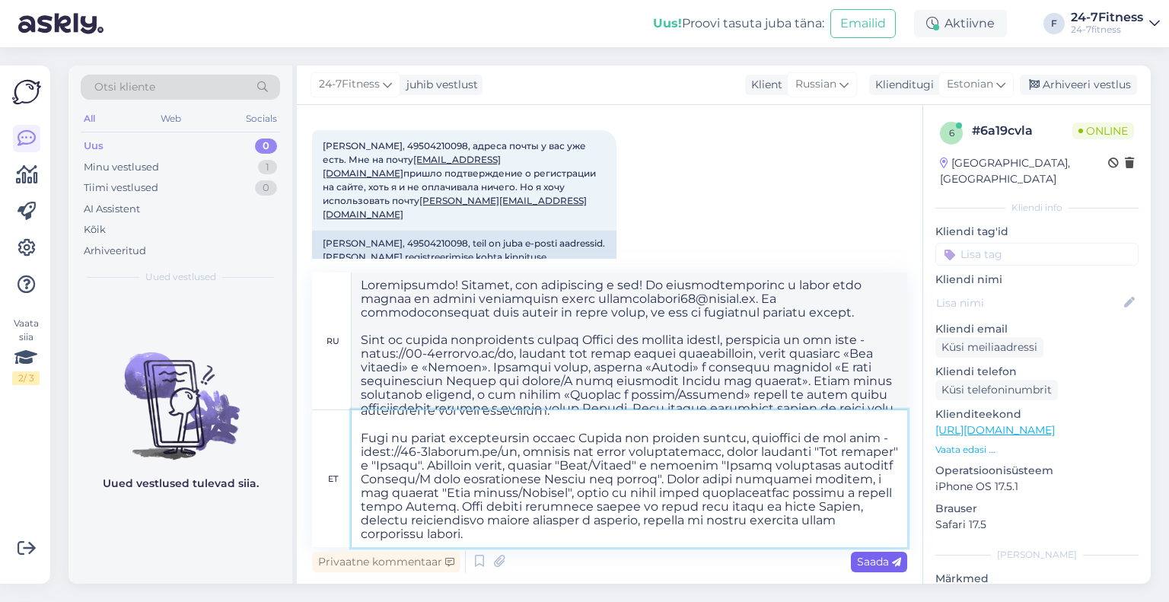
type textarea "Lore! Ipsumd Sita consectetu adip! Elit seddoeiusmo tempo incididuntutla e-dolo…"
click at [870, 562] on span "Saada" at bounding box center [879, 562] width 44 height 14
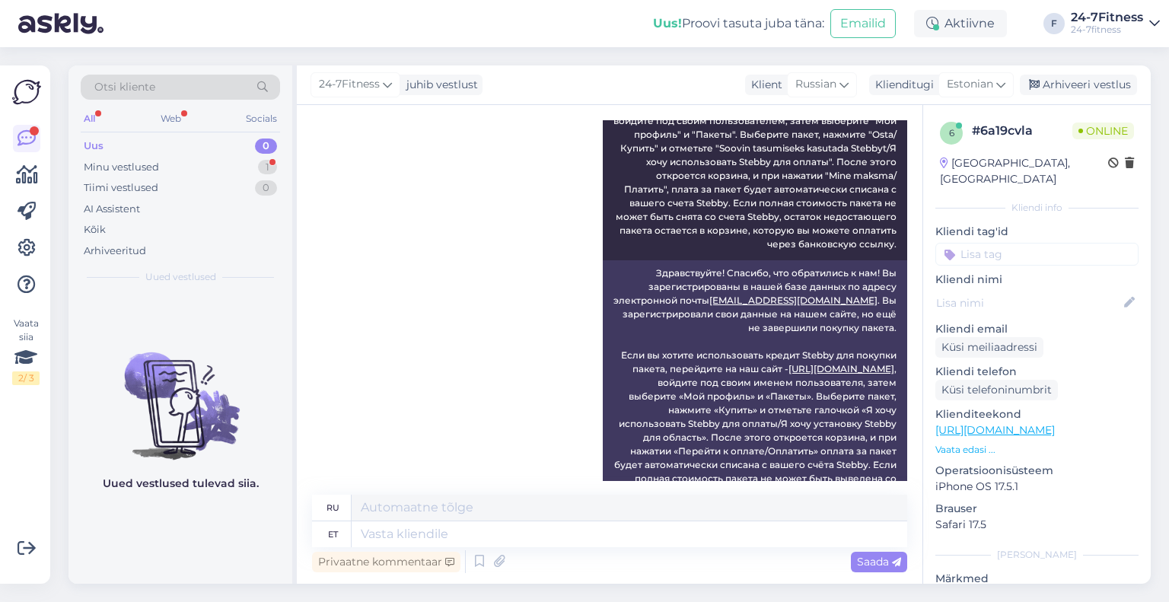
scroll to position [1102, 0]
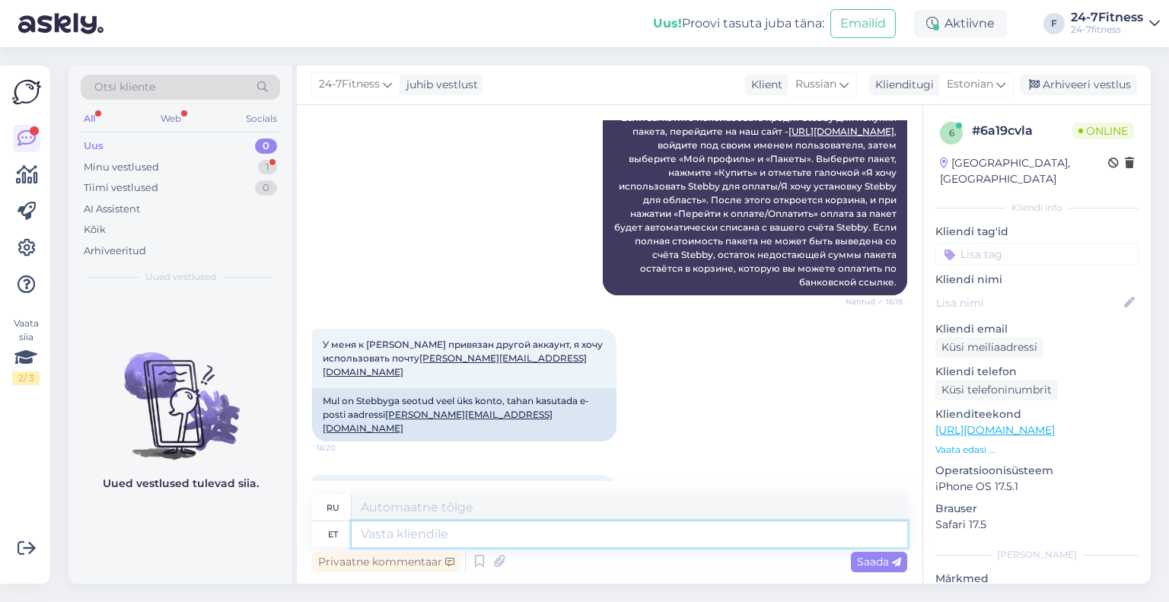
click at [454, 534] on textarea at bounding box center [630, 534] width 556 height 26
type textarea "Stebby"
type textarea "Стебби"
type textarea "Stebby kaudu p"
type textarea "через Стебби"
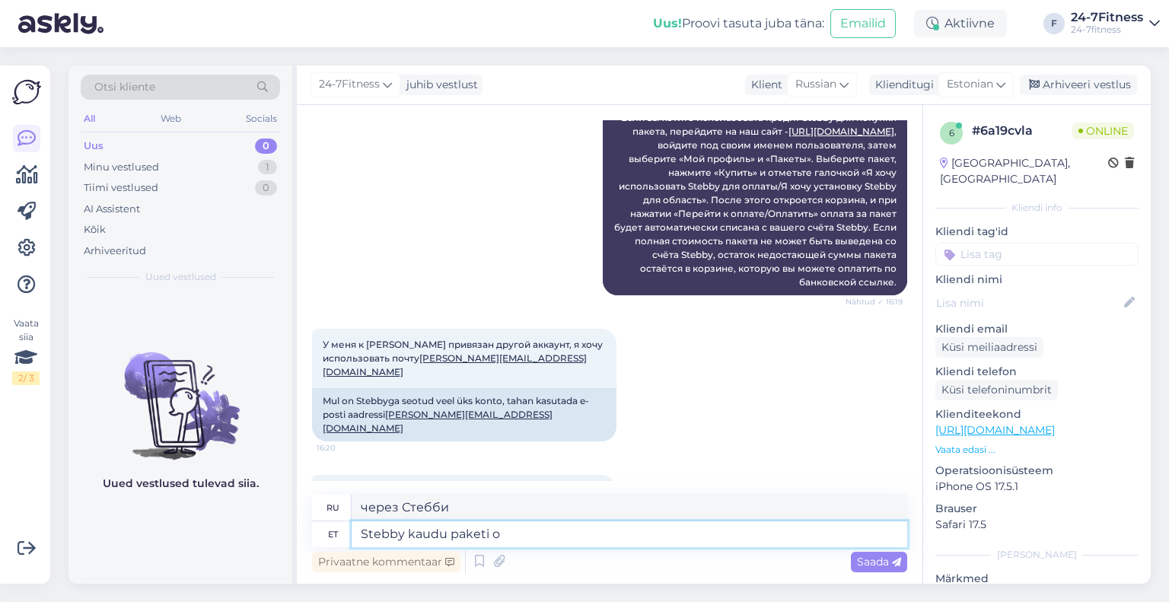
type textarea "Stebby kaudu paketi os"
type textarea "Стебби через пакет"
type textarea "Stebby kaudu paketi ostmiseks e"
type textarea "Чтобы купить пакет через Stebby"
type textarea "Stebby kaudu paketi ostmiseks ei ol"
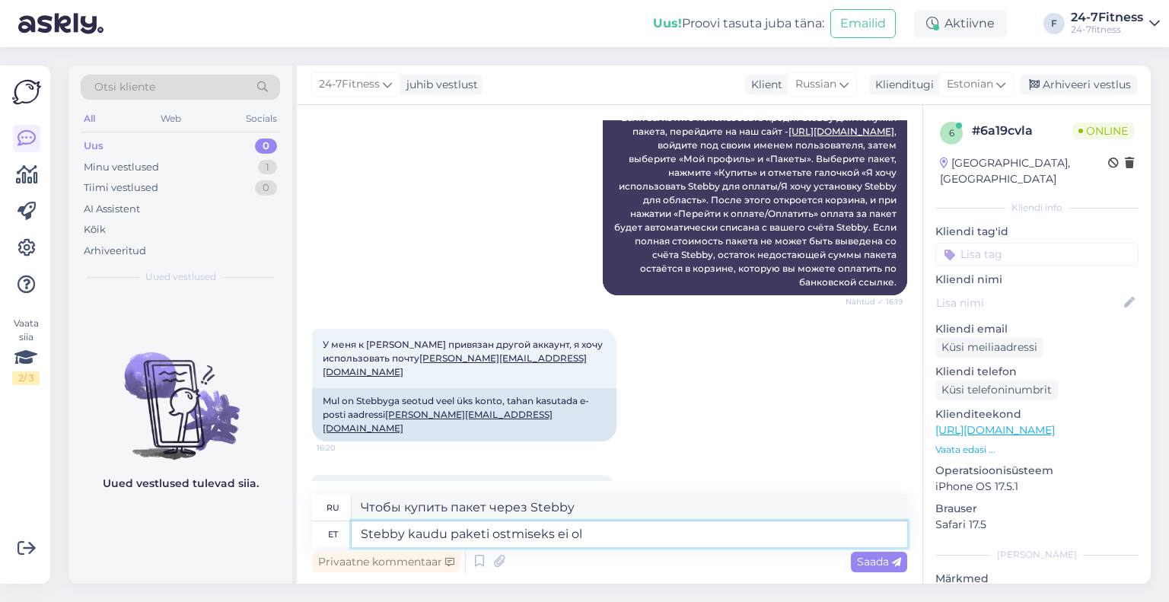
type textarea "Чтобы купить пакет через Stebby, нет"
type textarea "Stebby kaudu paketi ostmiseks ei ole"
type textarea "Приобрести пакет через Stebby невозможно."
type textarea "Stebby kaudu paketi ostmiseks ei ole e-maili"
type textarea "Адреса электронной почты для покупки пакета через Stebby нет."
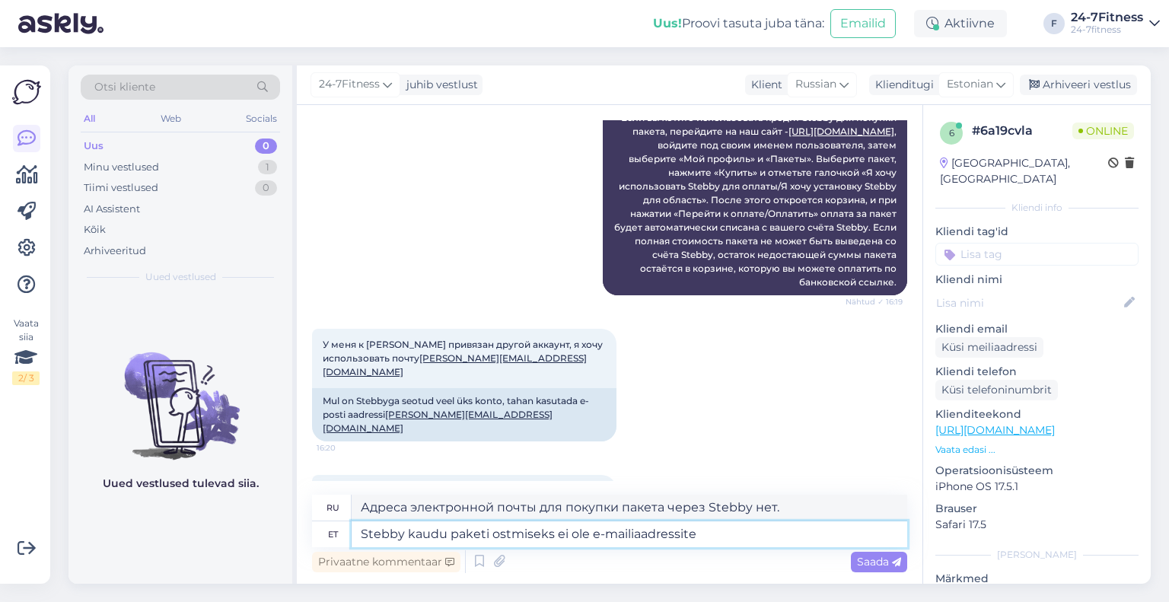
type textarea "Stebby kaudu paketi ostmiseks ei ole e-mailiaadressite e"
type textarea "Для покупки пакета через Stebby не требуется указывать адрес электронной почты."
type textarea "Stebby kaudu paketi ostmiseks ei ole e-mailiaadressite erinevus o"
type textarea "При покупке пакета через Stebby разницы в адресах электронной почты нет."
type textarea "Stebby kaudu paketi ostmiseks ei ole e-mailiaadressite erinevus oluline."
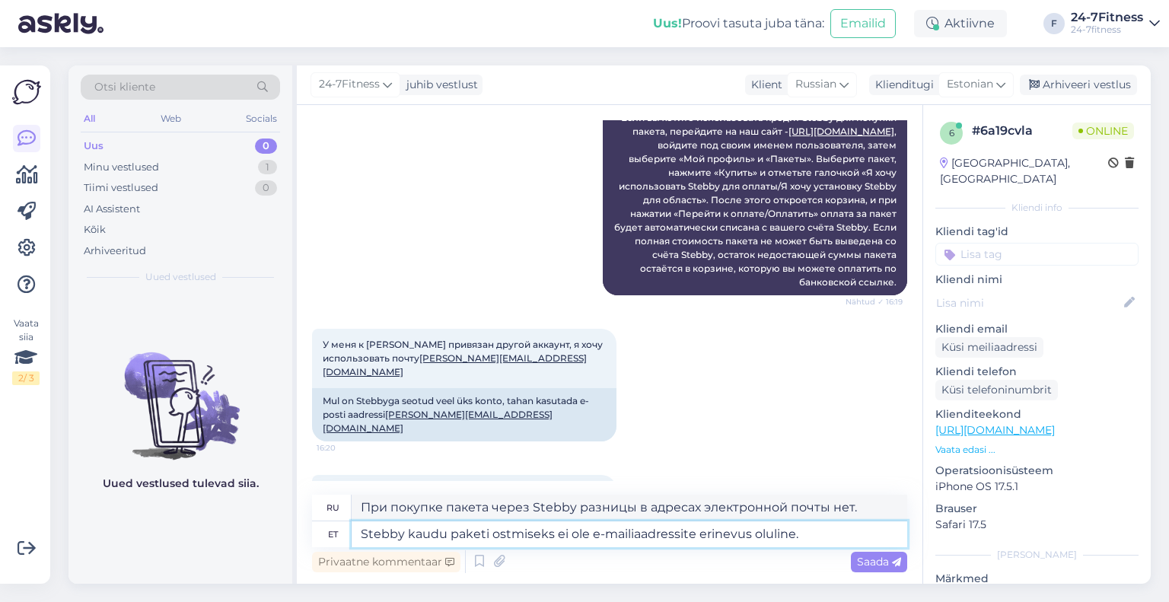
type textarea "Для покупки пакета через Stebby разница в адресах электронной почты не имеет зн…"
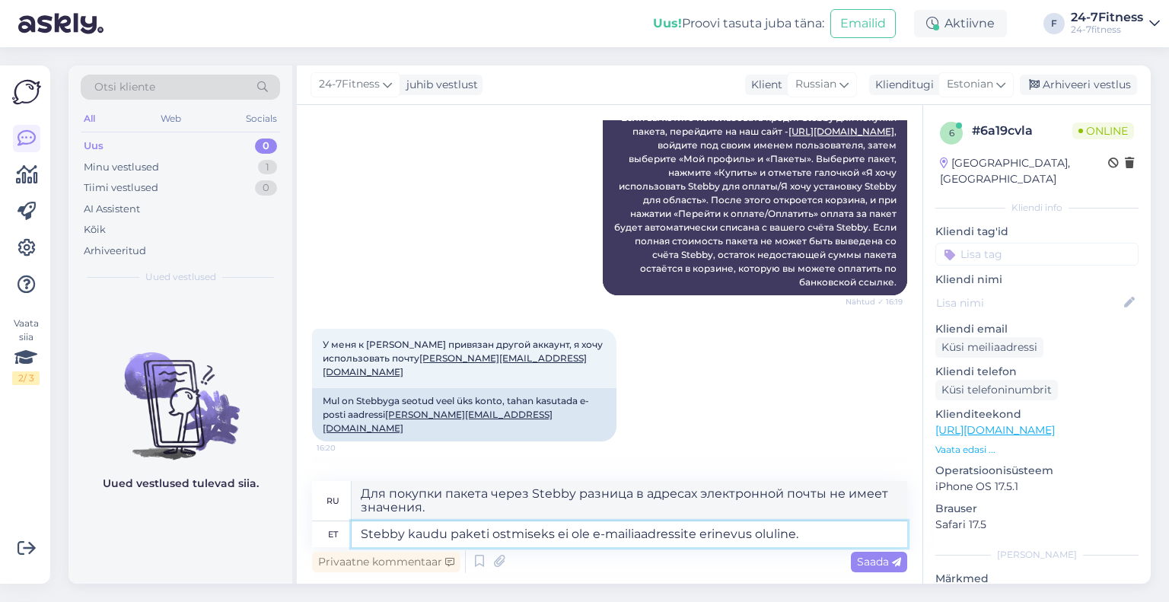
scroll to position [1115, 0]
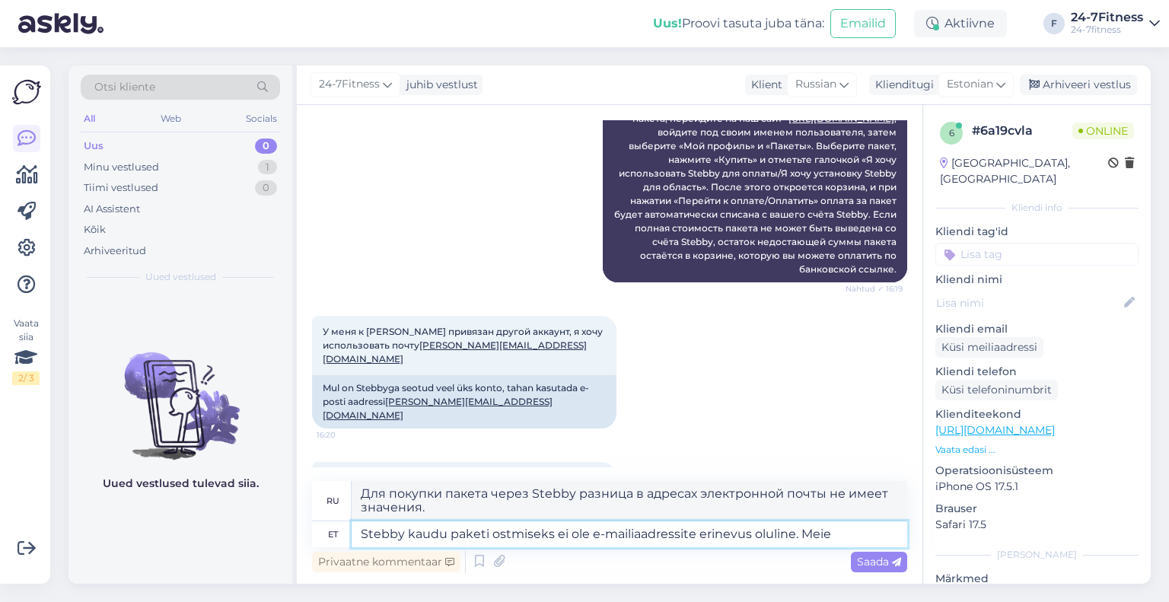
type textarea "Stebby kaudu paketi ostmiseks ei ole e-mailiaadressite erinevus oluline. Meie k"
type textarea "Для покупки пакета через Stebby разница в адресах электронной почты не имеет зн…"
type textarea "Stebby kaudu paketi ostmiseks ei ole e-mailiaadressite erinevus oluline. Meie k…"
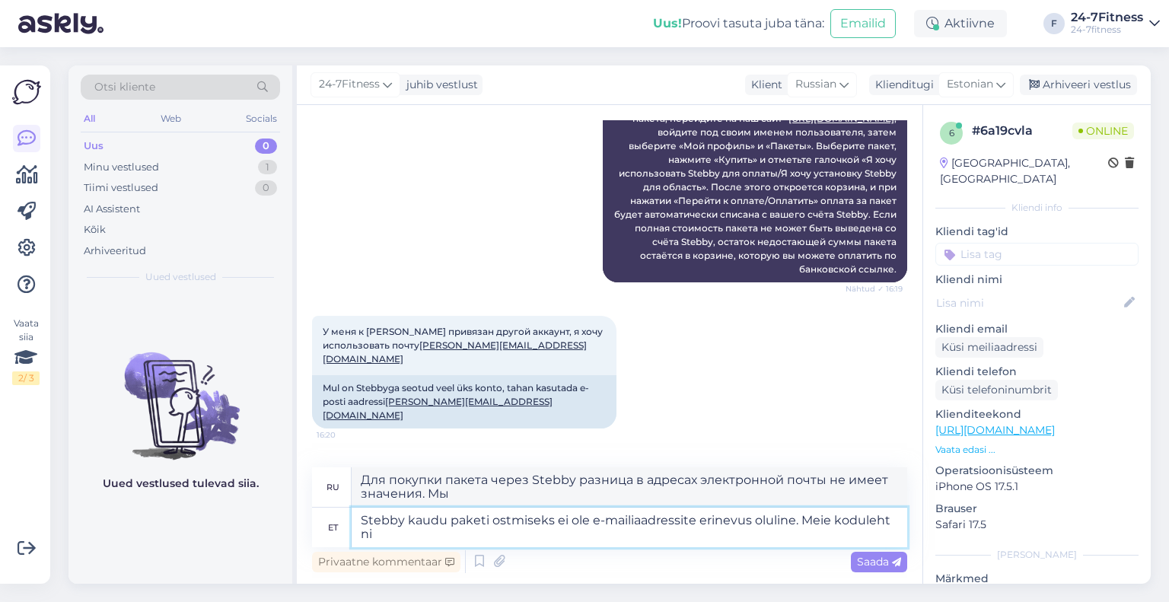
type textarea "Для покупки пакета через Stebby разница в адресах электронной почты не имеет зн…"
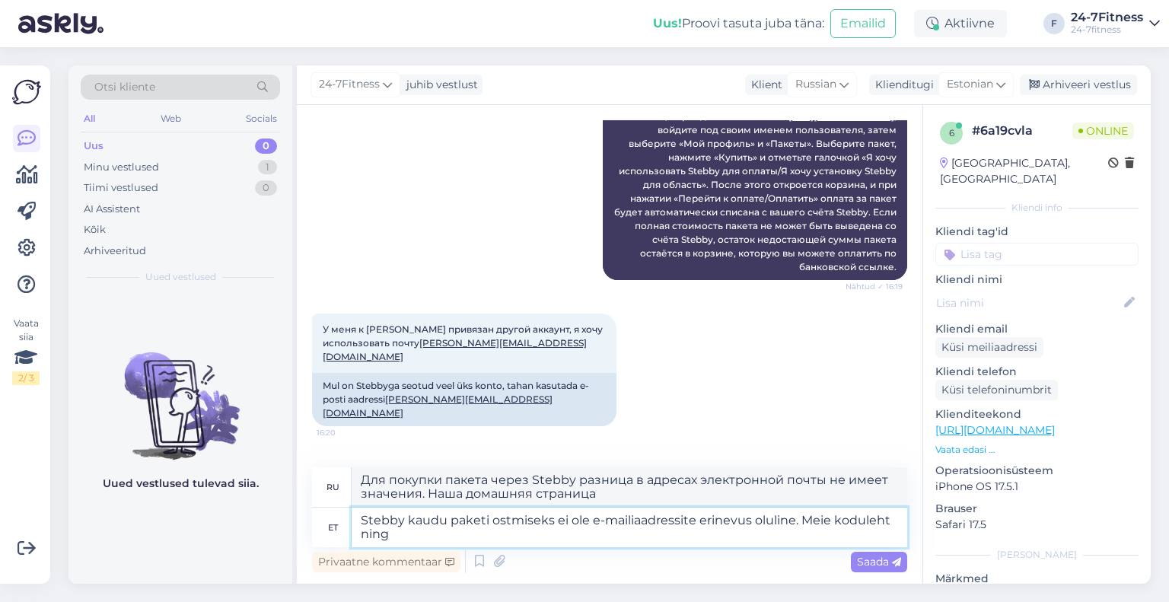
type textarea "Stebby kaudu paketi ostmiseks ei ole e-mailiaadressite erinevus oluline. Meie k…"
type textarea "Для покупки пакета через Stebby разница в адресах электронной почты не имеет зн…"
type textarea "Stebby kaudu paketi ostmiseks ei ole e-mailiaadressite erinevus oluline. Meie k…"
type textarea "Для покупки пакета через Stebby разница в адресах электронной почты не имеет зн…"
type textarea "Stebby kaudu paketi ostmiseks ei ole e-mailiaadressite erinevus oluline. Meie k…"
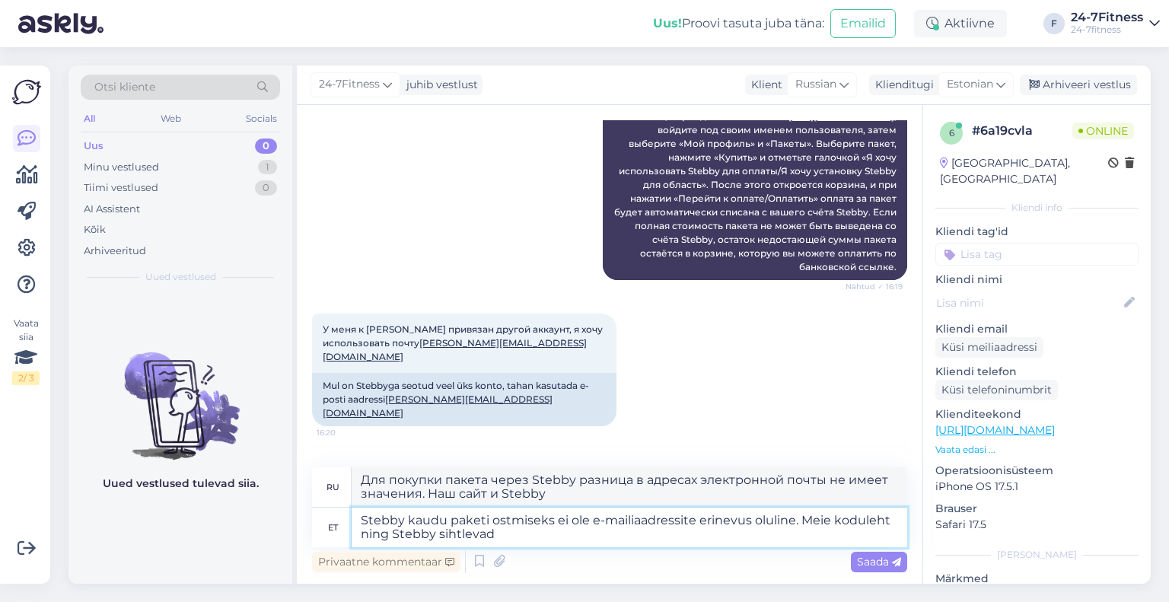
type textarea "Для покупки пакета через Stebby разница в адресах электронной почты не имеет зн…"
type textarea "Stebby kaudu paketi ostmiseks ei ole e-mailiaadressite erinevus oluline. Meie k…"
type textarea "Для покупки пакета через Stebby разница в адресах электронной почты не имеет зн…"
type textarea "Stebby kaudu paketi ostmiseks ei ole e-mailiaadressite erinevus oluline. Meie k…"
type textarea "Для покупки пакета через Stebby разница в адресах электронной почты не имеет зн…"
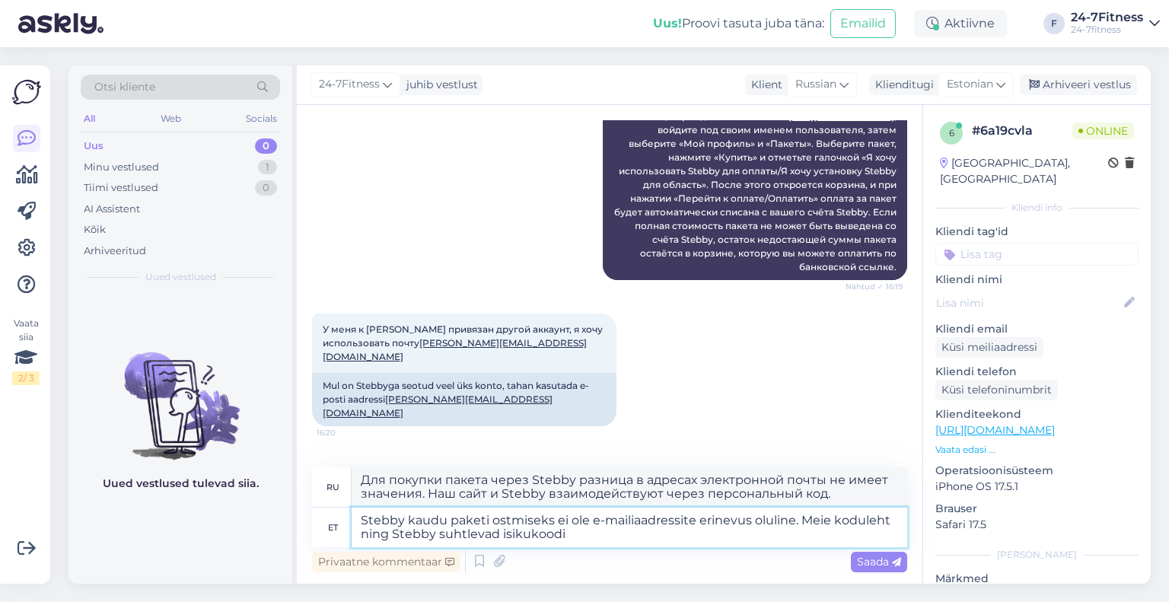
type textarea "Stebby kaudu paketi ostmiseks ei ole e-mailiaadressite erinevus oluline. Meie k…"
type textarea "Для покупки пакета через Stebby разница в адресах электронной почты не имеет зн…"
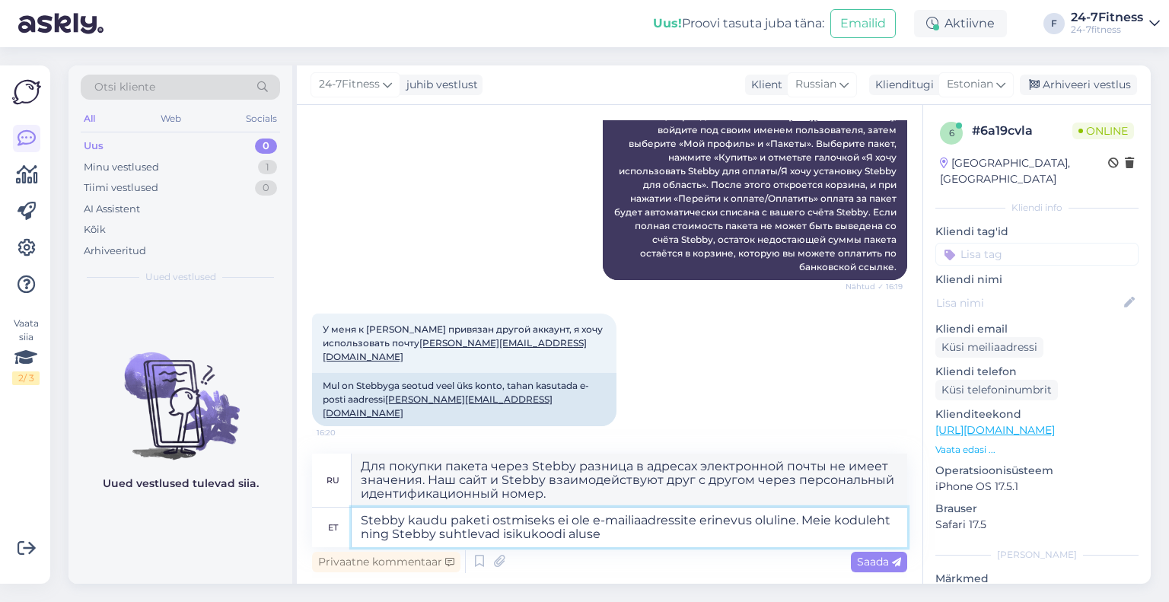
type textarea "Stebby kaudu paketi ostmiseks ei ole e-mailiaadressite erinevus oluline. Meie k…"
type textarea "Для покупки пакета через Stebby разница в адресах электронной почты не имеет зн…"
type textarea "Stebby kaudu paketi ostmiseks ei ole e-mailiaadressite erinevus oluline. Meie k…"
type textarea "Для покупки пакета через Stebby разница в адресах электронной почты не имеет зн…"
type textarea "Stebby kaudu paketi ostmiseks ei ole e-mailiaadressite erinevus oluline. Meie k…"
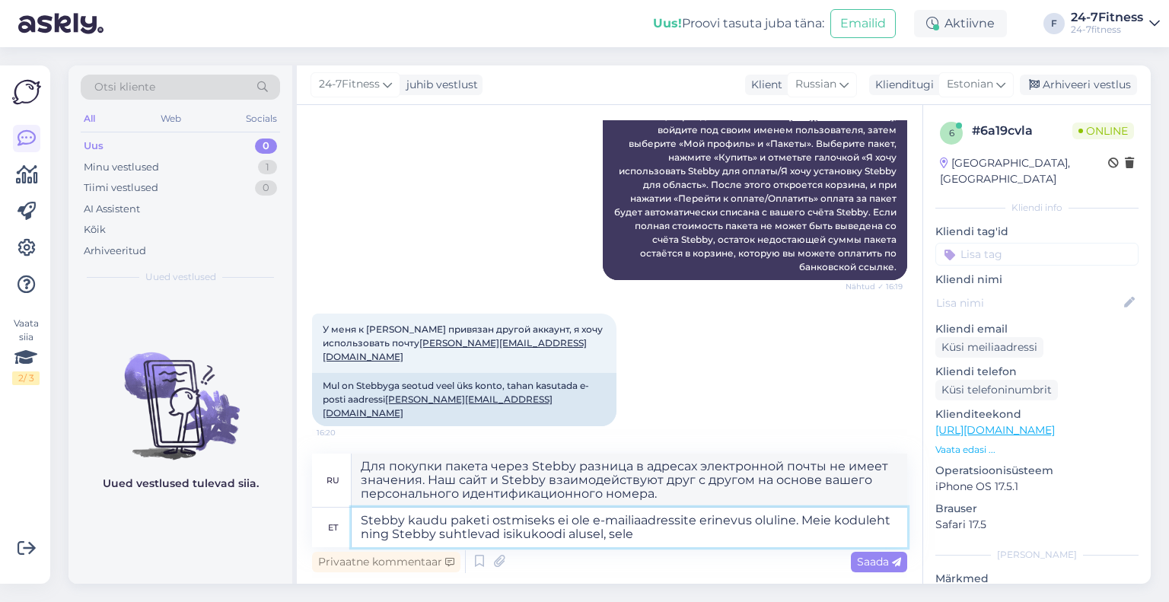
type textarea "Для покупки пакета через Stebby разница в адресах электронной почты не имеет зн…"
type textarea "Stebby kaudu paketi ostmiseks ei ole e-mailiaadressite erinevus oluline. Meie k…"
type textarea "Для покупки пакета через Stebby разница в адресах электронной почты не имеет зн…"
type textarea "Stebby kaudu paketi ostmiseks ei ole e-mailiaadressite erinevus oluline. Meie k…"
type textarea "Для покупки пакета через Stebby разница в адресах электронной почты не имеет зн…"
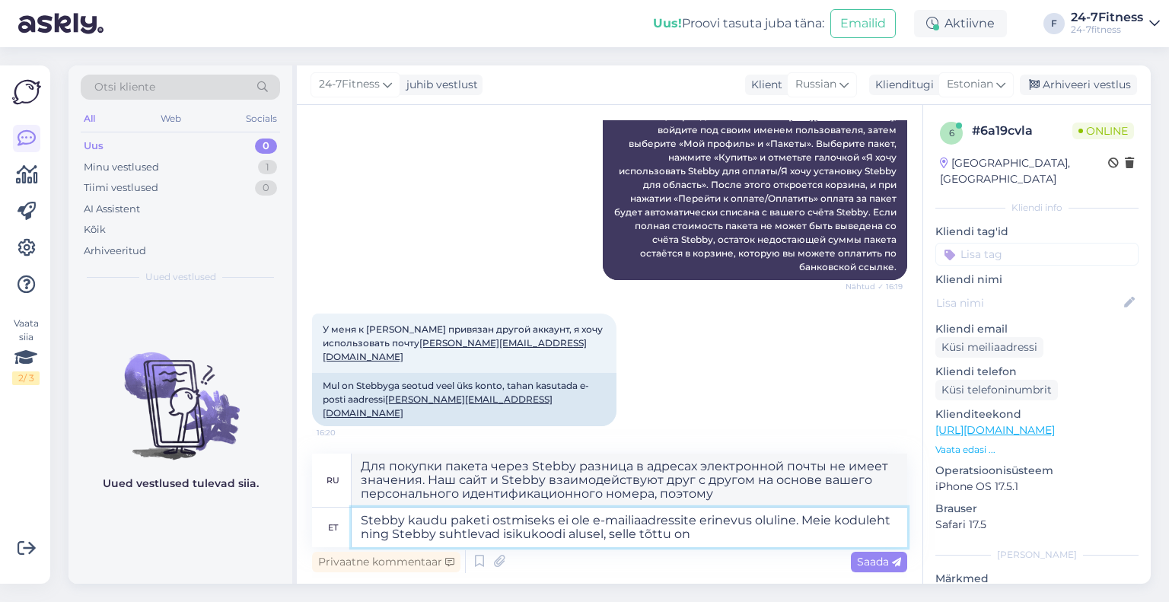
type textarea "Stebby kaudu paketi ostmiseks ei ole e-mailiaadressite erinevus oluline. Meie k…"
type textarea "Для покупки пакета через Stebby разница в адресах электронной почты не имеет зн…"
type textarea "Stebby kaudu paketi ostmiseks ei ole e-mailiaadressite erinevus oluline. Meie k…"
type textarea "Для покупки пакета через Stebby разница в адресах электронной почты не имеет зн…"
type textarea "Stebby kaudu paketi ostmiseks ei ole e-mailiaadressite erinevus oluline. Meie k…"
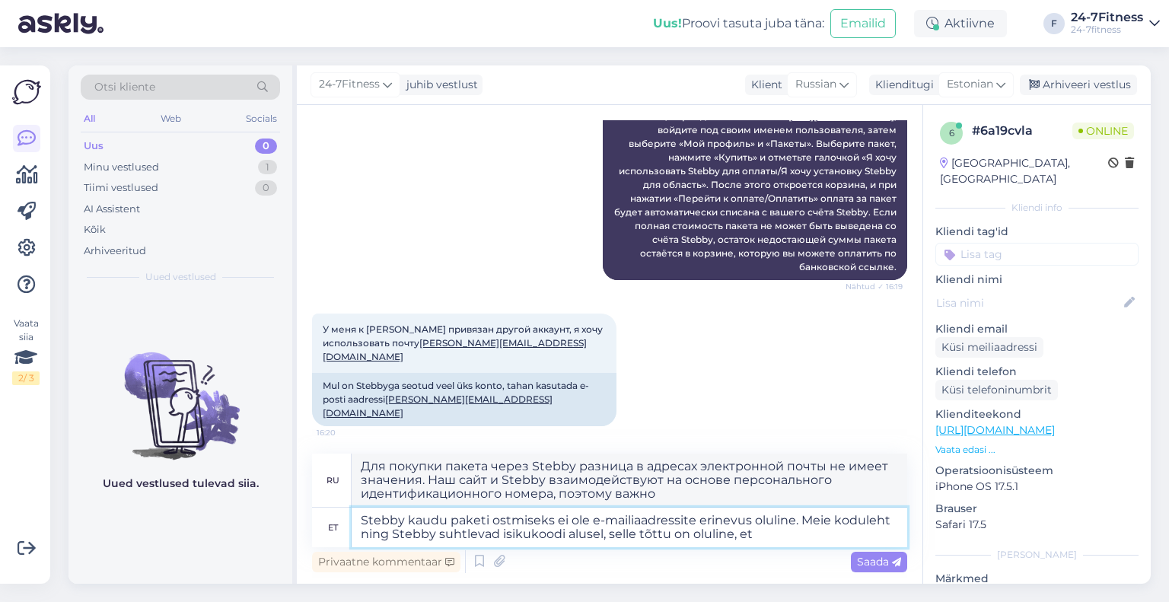
type textarea "Для покупки пакета через Stebby разница в адресах электронной почты не имеет зн…"
type textarea "Stebby kaudu paketi ostmiseks ei ole e-mailiaadressite erinevus oluline. Meie k…"
type textarea "Для покупки пакета через Stebby разница в адресах электронной почты не имеет зн…"
type textarea "Stebby kaudu paketi ostmiseks ei ole e-mailiaadressite erinevus oluline. Meie k…"
type textarea "Для покупки пакета через Stebby разница в адресах электронной почты не имеет зн…"
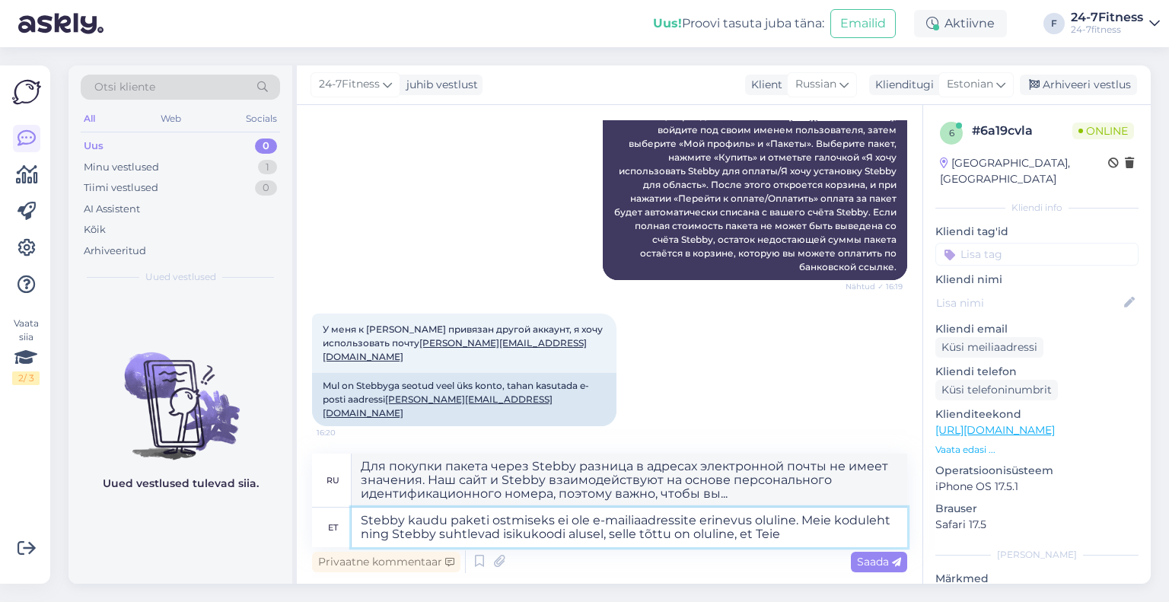
type textarea "Stebby kaudu paketi ostmiseks ei ole e-mailiaadressite erinevus oluline. Meie k…"
type textarea "Для покупки пакета через Stebby разница в адресах электронной почты не имеет зн…"
type textarea "Stebby kaudu paketi ostmiseks ei ole e-mailiaadressite erinevus oluline. Meie k…"
type textarea "Для покупки пакета через Stebby разница в адресах электронной почты не имеет зн…"
type textarea "Stebby kaudu paketi ostmiseks ei ole e-mailiaadressite erinevus oluline. Meie k…"
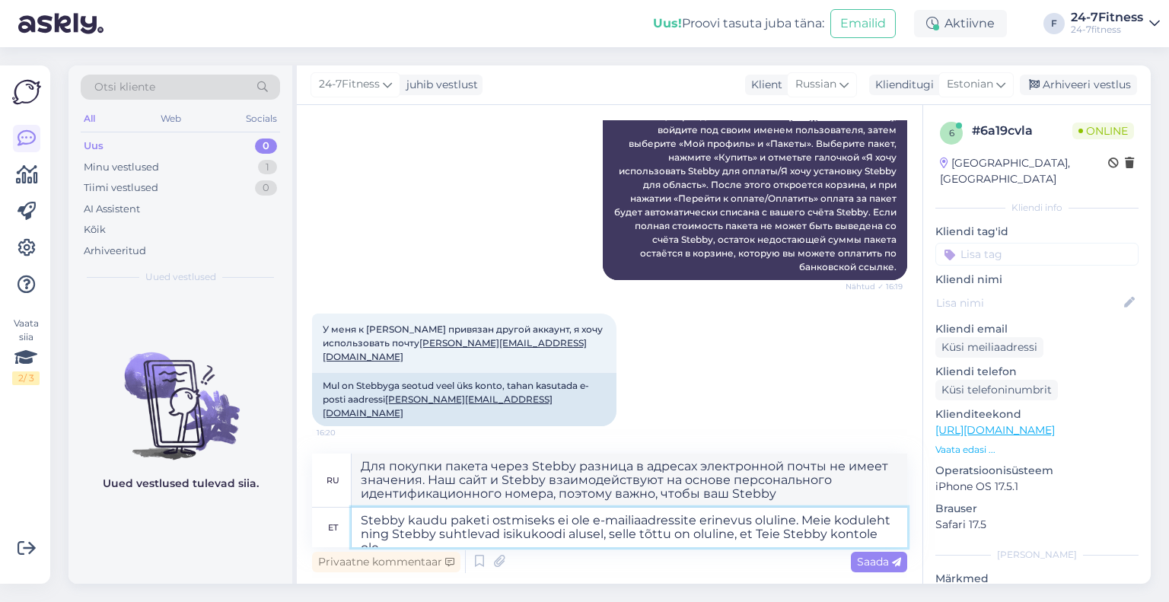
type textarea "Для покупки пакета через Stebby разница в адресах электронной почты не имеет зн…"
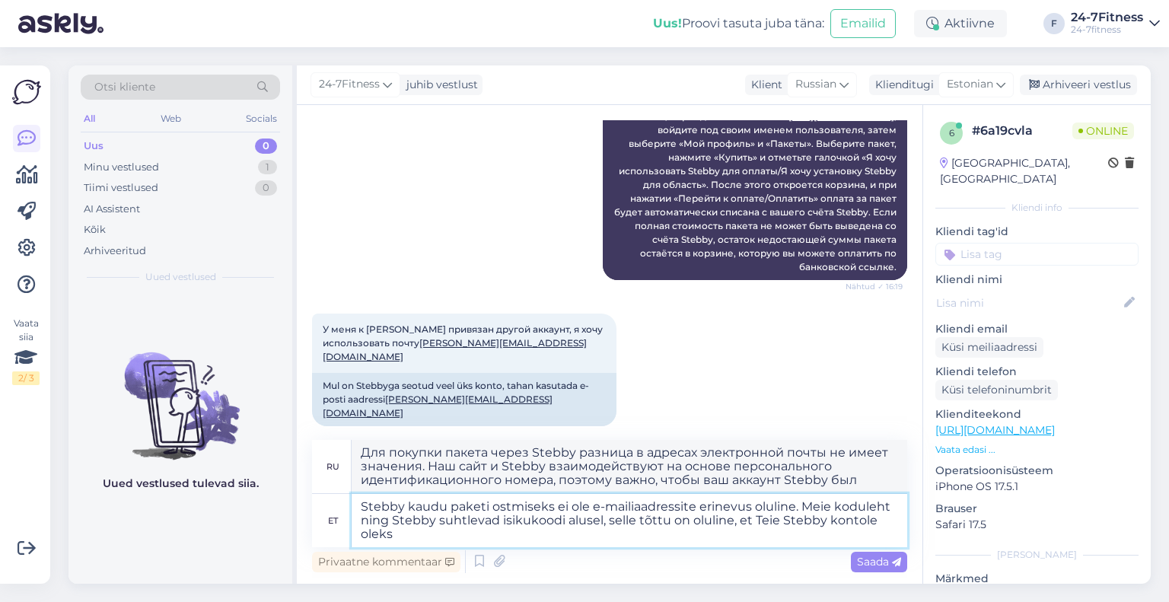
type textarea "Stebby kaudu paketi ostmiseks ei ole e-mailiaadressite erinevus oluline. Meie k…"
type textarea "Для покупки пакета через Stebby разница в адресах электронной почты не имеет зн…"
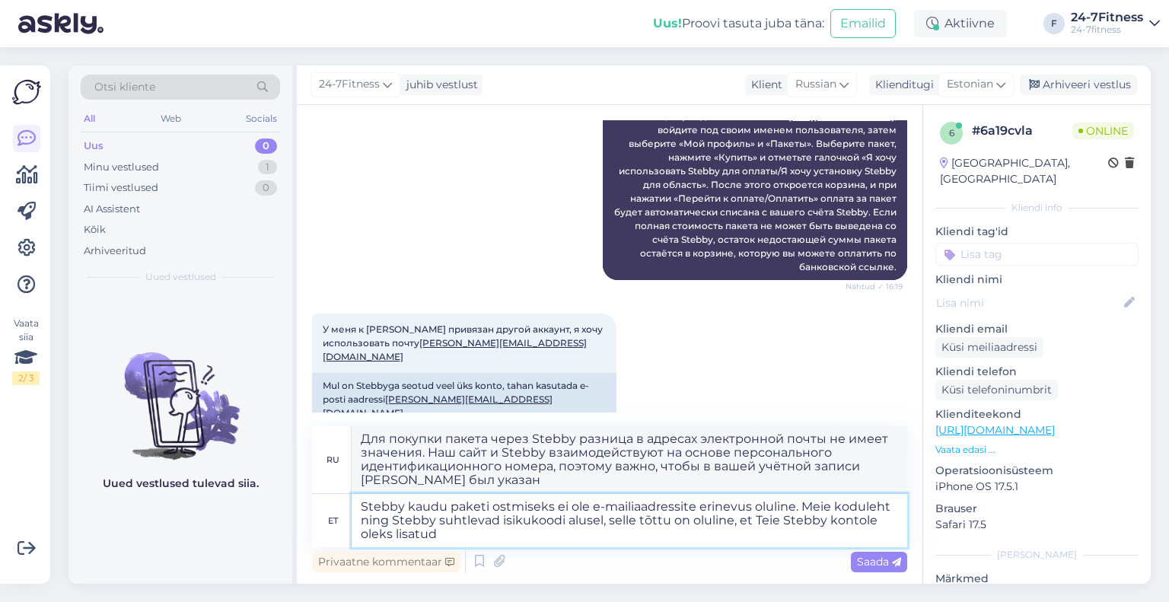
type textarea "Stebby kaudu paketi ostmiseks ei ole e-mailiaadressite erinevus oluline. Meie k…"
type textarea "Для покупки пакета через Stebby разница в адресах электронной почты не имеет зн…"
type textarea "Stebby kaudu paketi ostmiseks ei ole e-mailiaadressite erinevus oluline. Meie k…"
type textarea "Для покупки пакета через Stebby разница в адресах электронной почты не имеет зн…"
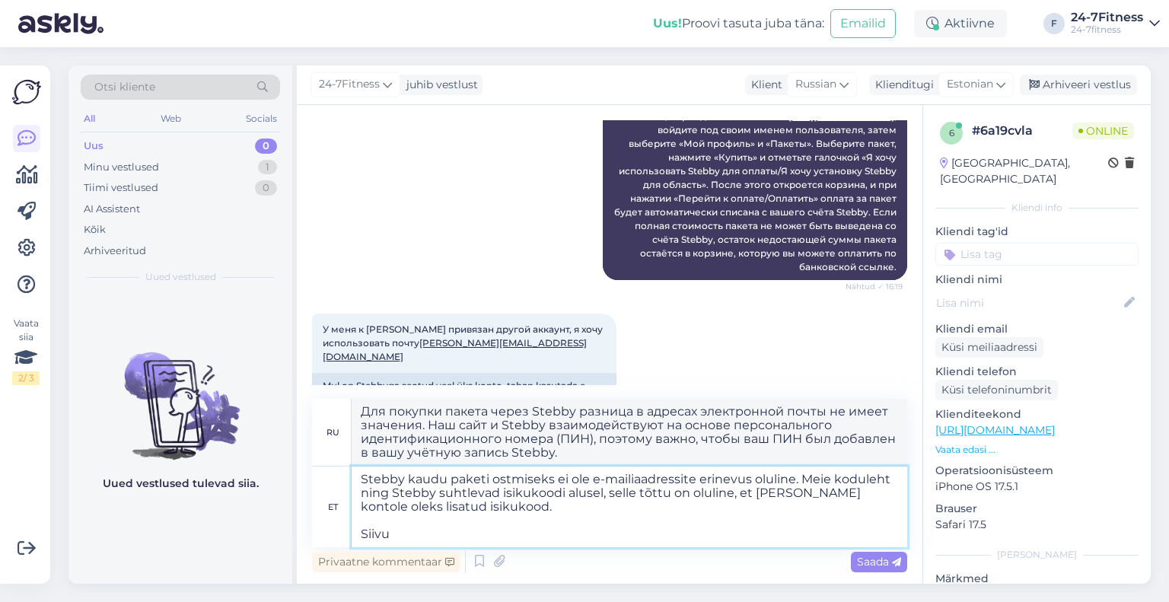
type textarea "Stebby kaudu paketi ostmiseks ei ole e-mailiaadressite erinevus oluline. Meie k…"
type textarea "Для покупки пакета через Stebby разница в адресах электронной почты не имеет зн…"
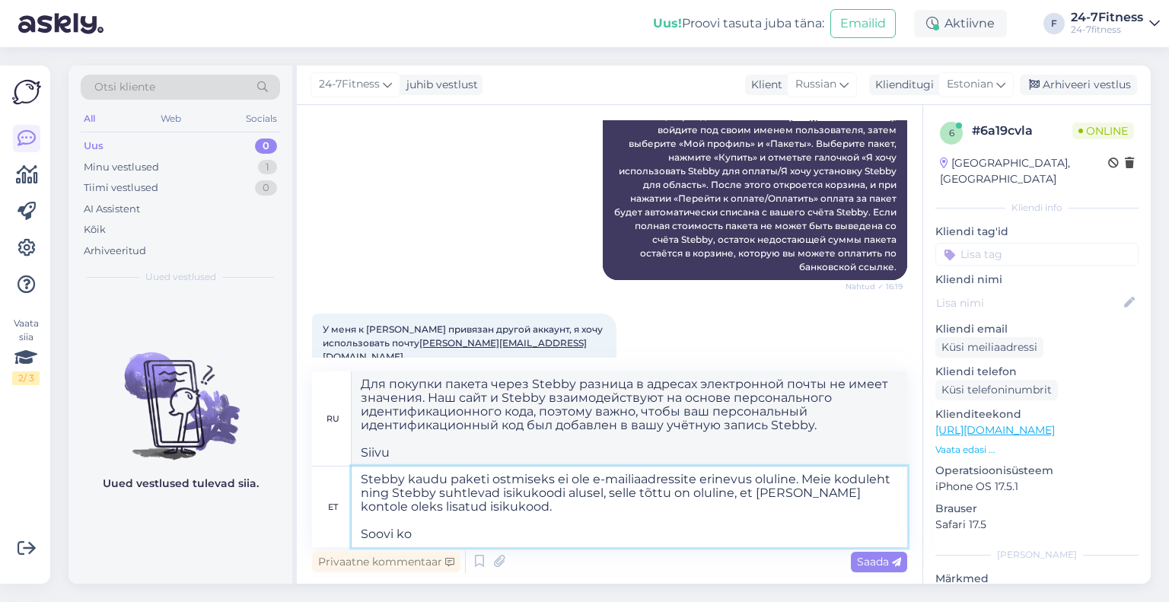
type textarea "Stebby kaudu paketi ostmiseks ei ole e-mailiaadressite erinevus oluline. Meie k…"
type textarea "Для покупки пакета через Stebby разница в адресах электронной почты не имеет зн…"
type textarea "Stebby kaudu paketi ostmiseks ei ole e-mailiaadressite erinevus oluline. Meie k…"
type textarea "Для покупки пакета через Stebby разница в адресах электронной почты не имеет зн…"
type textarea "Stebby kaudu paketi ostmiseks ei ole e-mailiaadressite erinevus oluline. Meie k…"
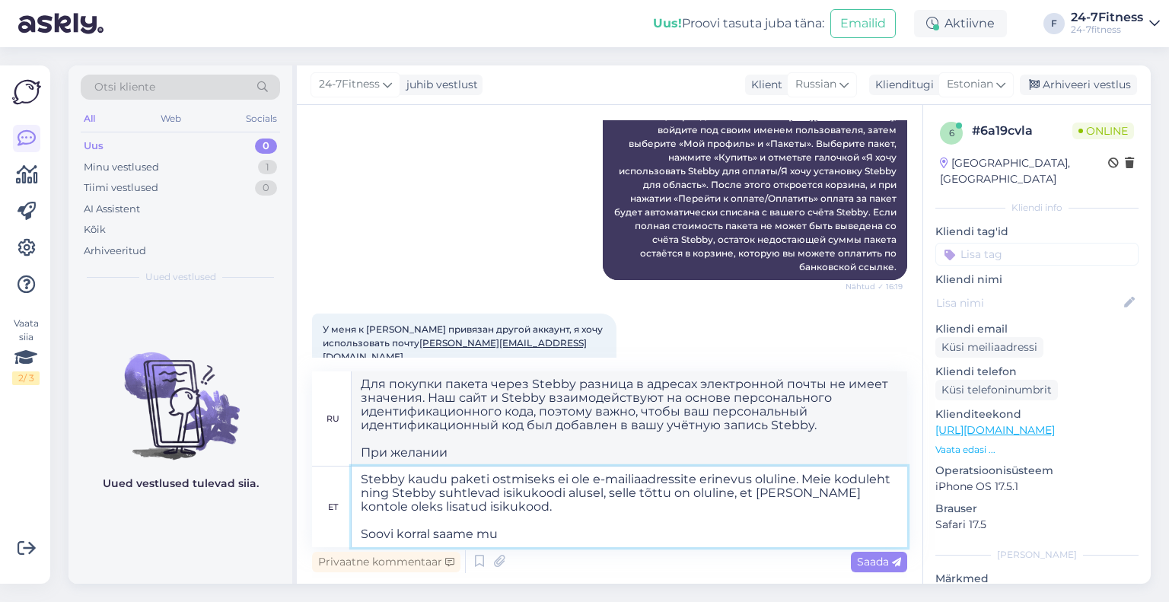
type textarea "Для покупки пакета через Stebby разница в адресах электронной почты не имеет зн…"
type textarea "Stebby kaudu paketi ostmiseks ei ole e-mailiaadressite erinevus oluline. Meie k…"
type textarea "Для покупки пакета через Stebby разница в адресах электронной почты не имеет зн…"
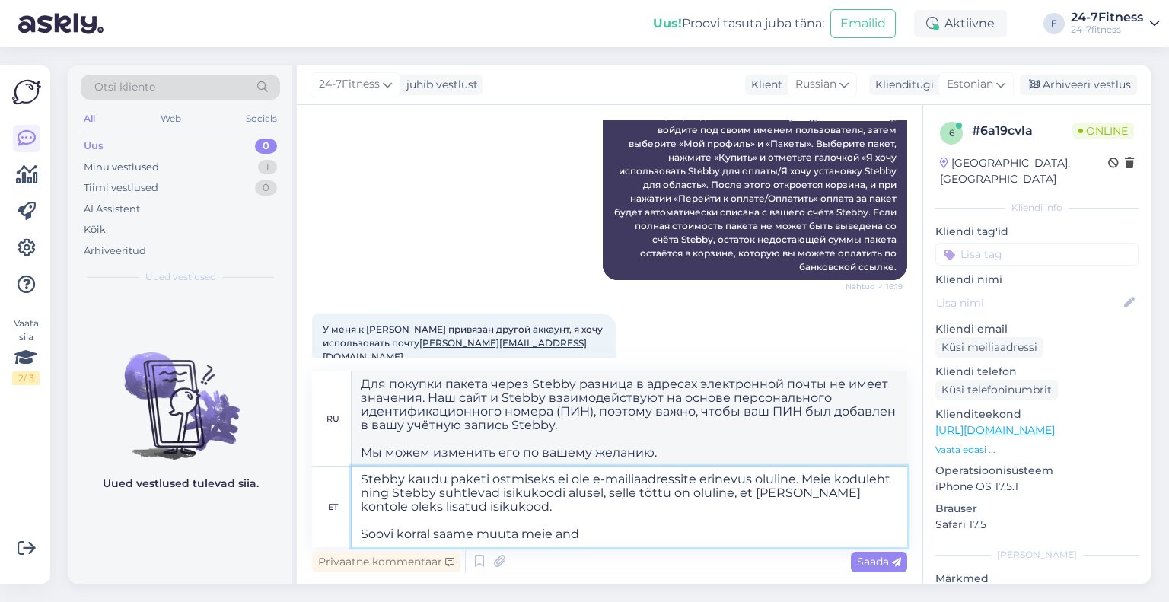
type textarea "Stebby kaudu paketi ostmiseks ei ole e-mailiaadressite erinevus oluline. Meie k…"
type textarea "Для покупки пакета через Stebby разница в адресах электронной почты не имеет зн…"
type textarea "Stebby kaudu paketi ostmiseks ei ole e-mailiaadressite erinevus oluline. Meie k…"
type textarea "Для покупки пакета через Stebby разница в адресах электронной почты не имеет зн…"
type textarea "Stebby kaudu paketi ostmiseks ei ole e-mailiaadressite erinevus oluline. Meie k…"
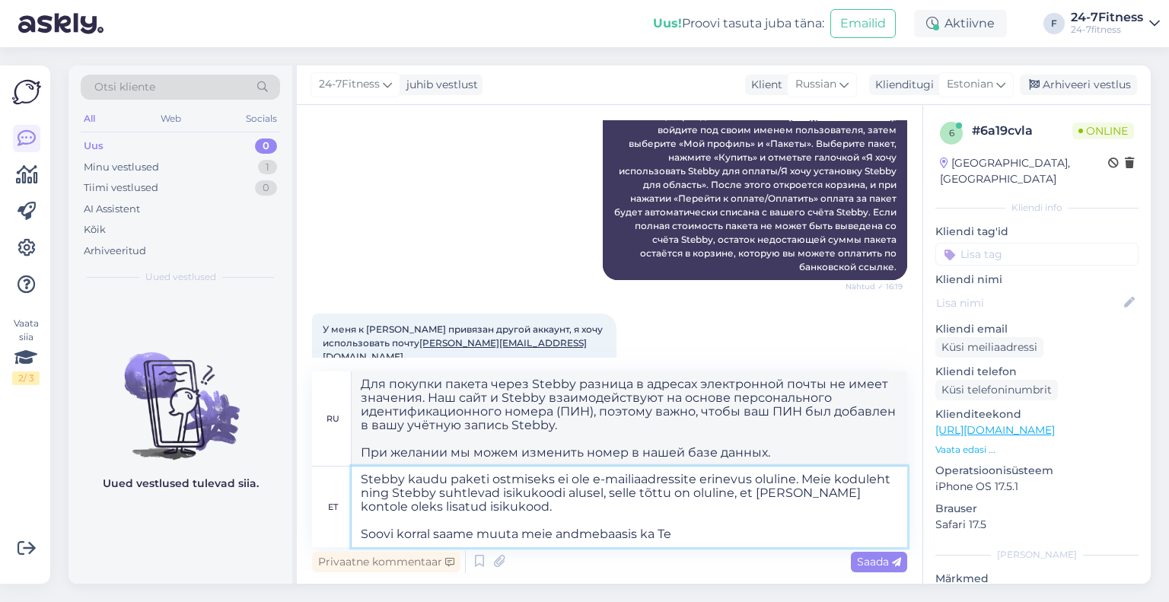
type textarea "Для покупки пакета через Stebby разница в адресах электронной почты не имеет зн…"
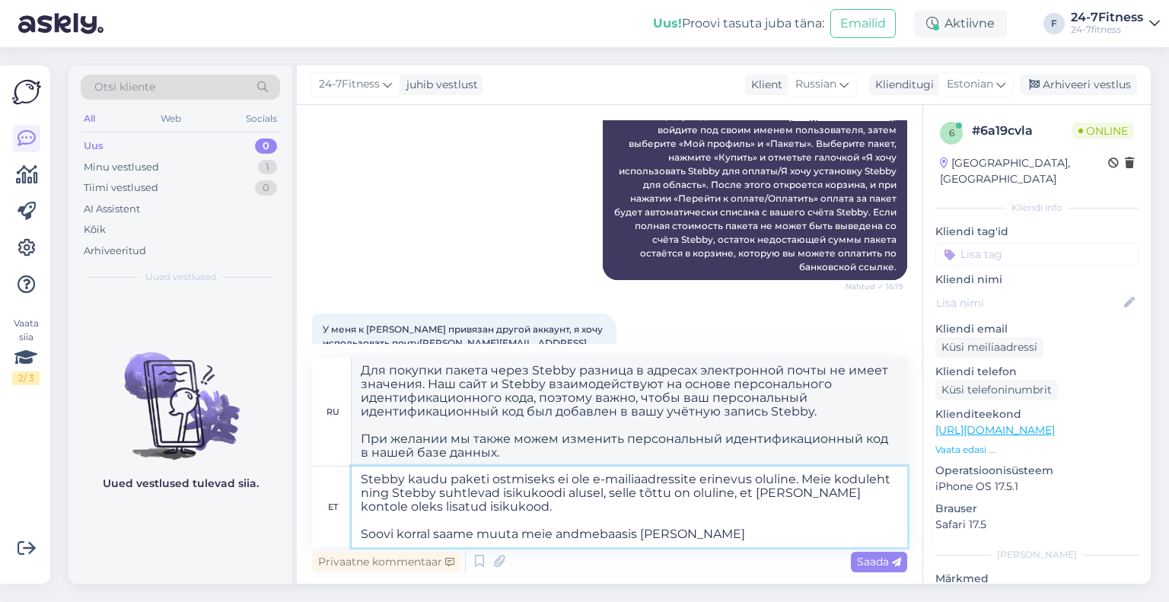
type textarea "Stebby kaudu paketi ostmiseks ei ole e-mailiaadressite erinevus oluline. Meie k…"
type textarea "Для покупки пакета через Stebby разница в адресах электронной почты не имеет зн…"
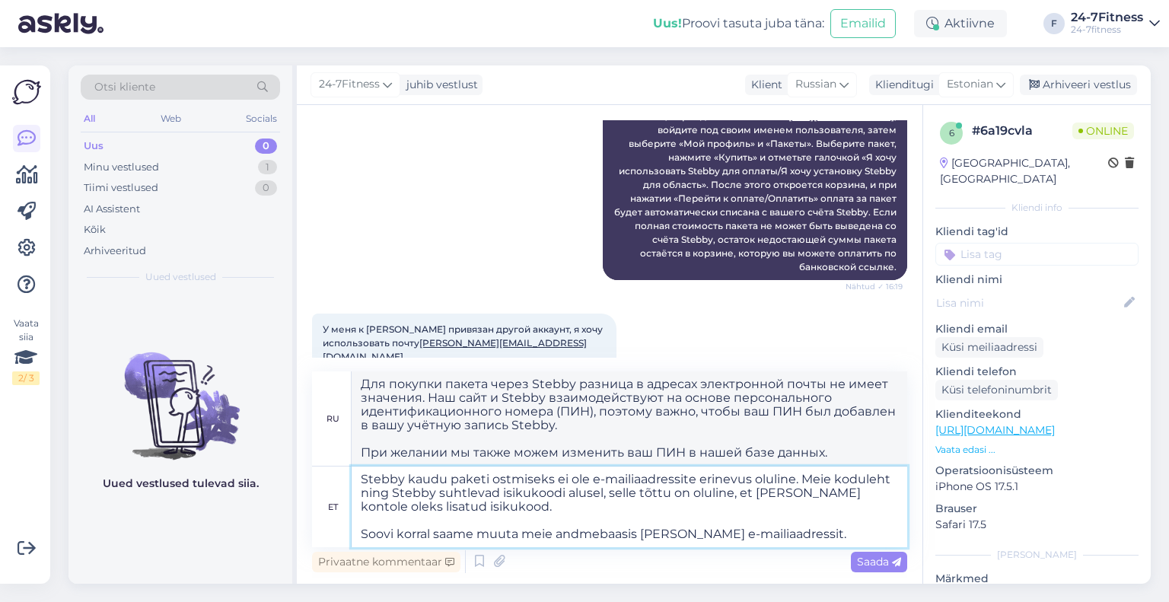
type textarea "Stebby kaudu paketi ostmiseks ei ole e-mailiaadressite erinevus oluline. Meie k…"
type textarea "Для покупки пакета через Stebby разница в адресах электронной почты не имеет зн…"
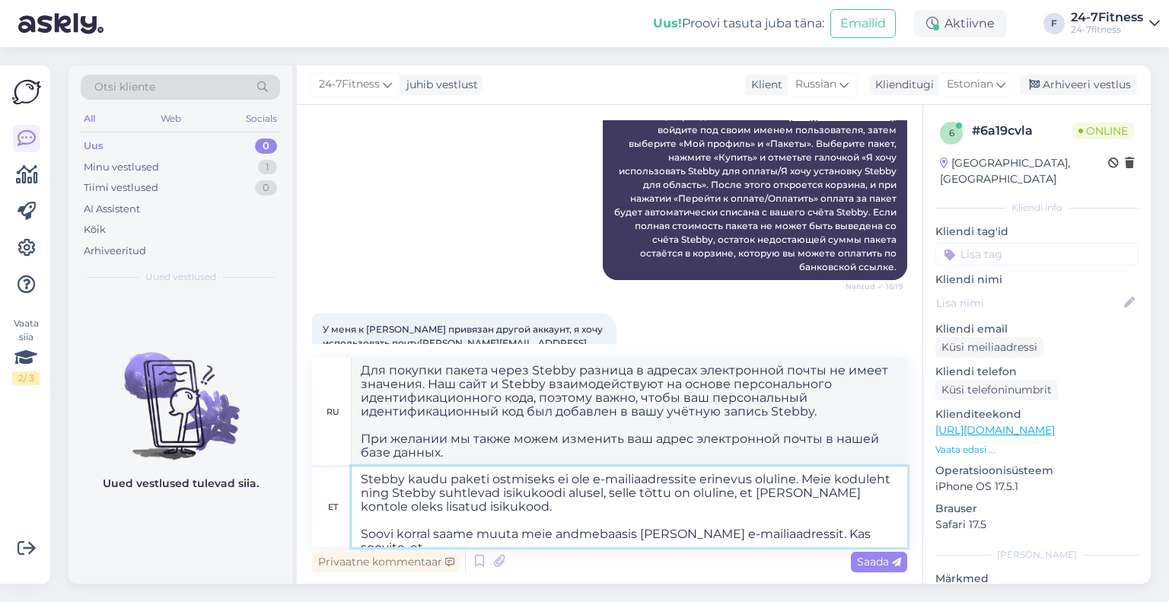
type textarea "Stebby kaudu paketi ostmiseks ei ole e-mailiaadressite erinevus oluline. Meie k…"
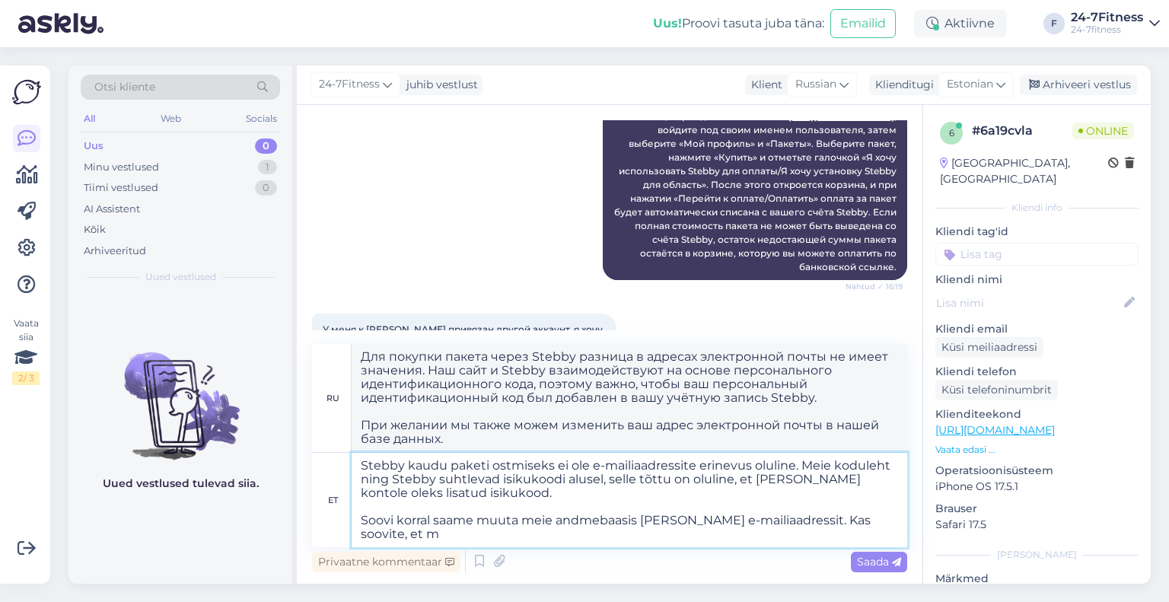
type textarea "Для покупки пакета через Stebby разница в адресах электронной почты не имеет зн…"
type textarea "Stebby kaudu paketi ostmiseks ei ole e-mailiaadressite erinevus oluline. Meie k…"
type textarea "Для покупки пакета через Stebby разница в адресах электронной почты не имеет зн…"
type textarea "Stebby kaudu paketi ostmiseks ei ole e-mailiaadressite erinevus oluline. Meie k…"
type textarea "Для покупки пакета через Stebby разница в адресах электронной почты не имеет зн…"
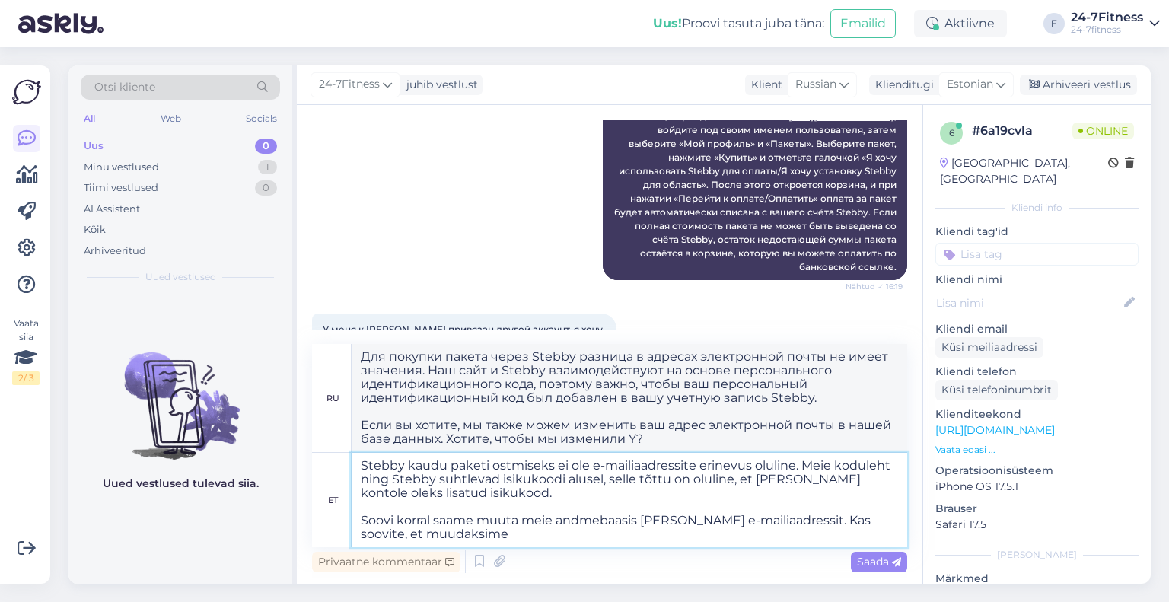
type textarea "Stebby kaudu paketi ostmiseks ei ole e-mailiaadressite erinevus oluline. Meie k…"
type textarea "Для покупки пакета через Stebby разница в адресах электронной почты не имеет зн…"
type textarea "Stebby kaudu paketi ostmiseks ei ole e-mailiaadressite erinevus oluline. Meie k…"
type textarea "Для покупки пакета через Stebby разница в адресах электронной почты не имеет зн…"
type textarea "Stebby kaudu paketi ostmiseks ei ole e-mailiaadressite erinevus oluline. Meie k…"
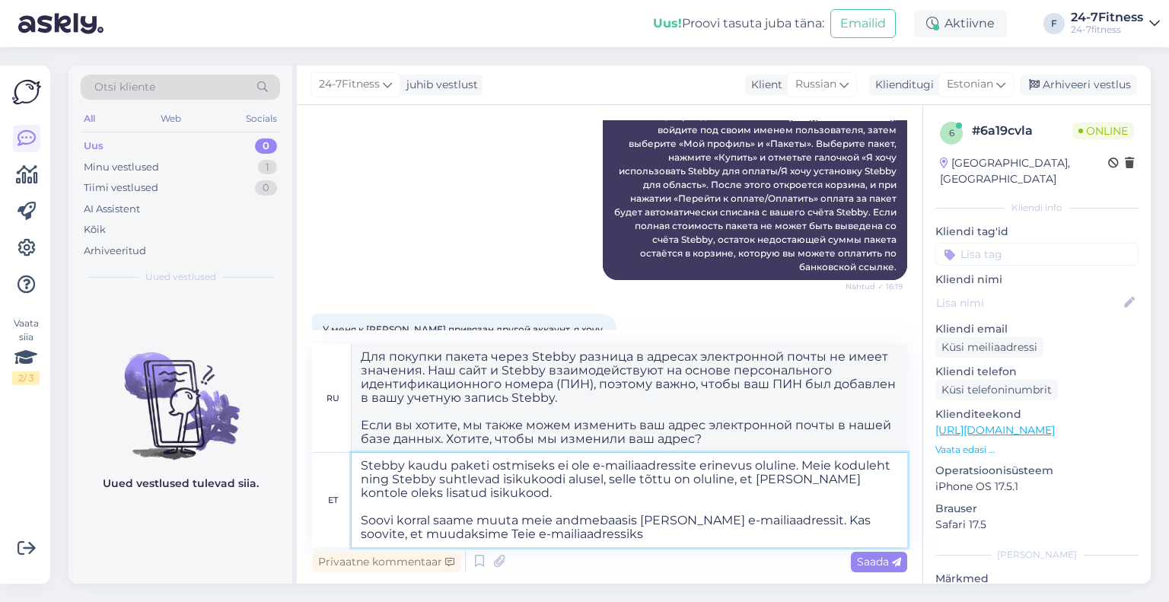
type textarea "Для покупки пакета через Stebby разница в адресах электронной почты не имеет зн…"
drag, startPoint x: 540, startPoint y: 277, endPoint x: 420, endPoint y: 277, distance: 120.2
click at [420, 314] on div "У меня к [PERSON_NAME] привязан другой аккаунт, я хочу использовать почту [PERS…" at bounding box center [464, 343] width 304 height 59
copy link "[PERSON_NAME][EMAIL_ADDRESS][DOMAIN_NAME]"
paste textarea "[PERSON_NAME][EMAIL_ADDRESS][DOMAIN_NAME]"
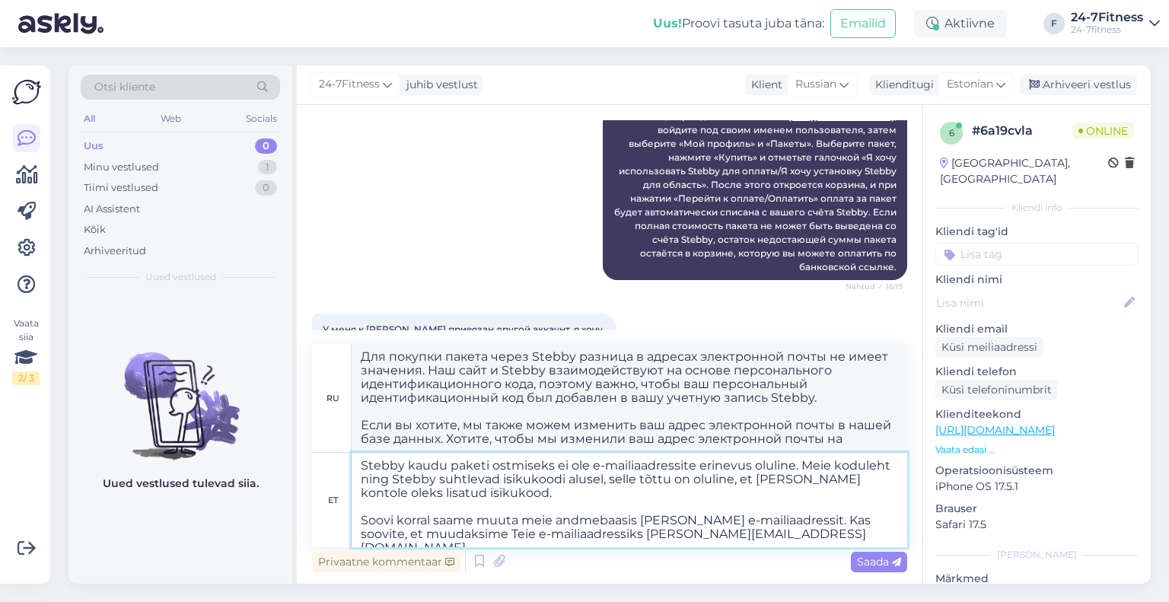
type textarea "Stebby kaudu paketi ostmiseks ei ole e-mailiaadressite erinevus oluline. Meie k…"
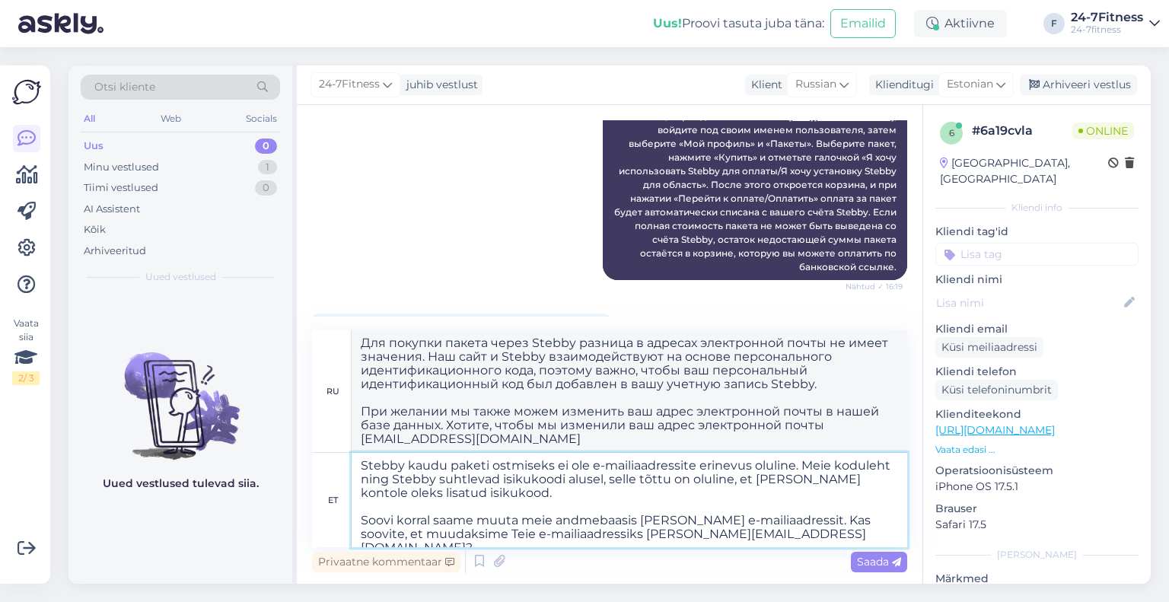
type textarea "Для покупки пакета через Stebby разница в адресах электронной почты не имеет зн…"
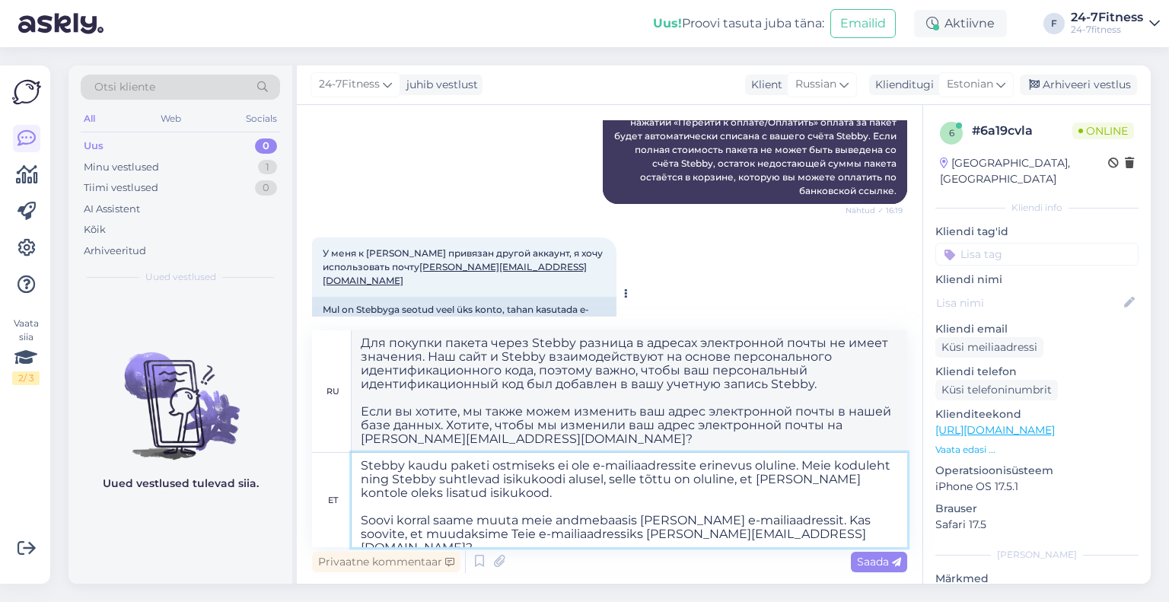
scroll to position [1265, 0]
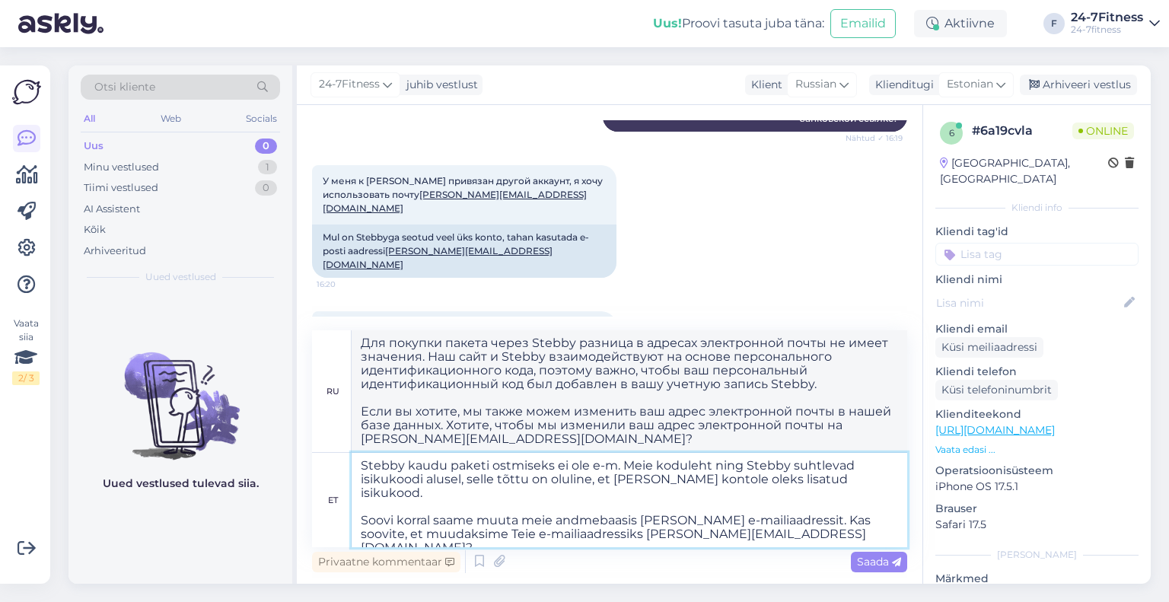
drag, startPoint x: 793, startPoint y: 466, endPoint x: 609, endPoint y: 469, distance: 184.2
type textarea "Stebby kaudu paketi ostmiseks ei ole e-mailiaadressid o. Meie koduleht ning Ste…"
type textarea "Для покупки пакета через Stebby адреса электронной почты не предусмотрены. Наш …"
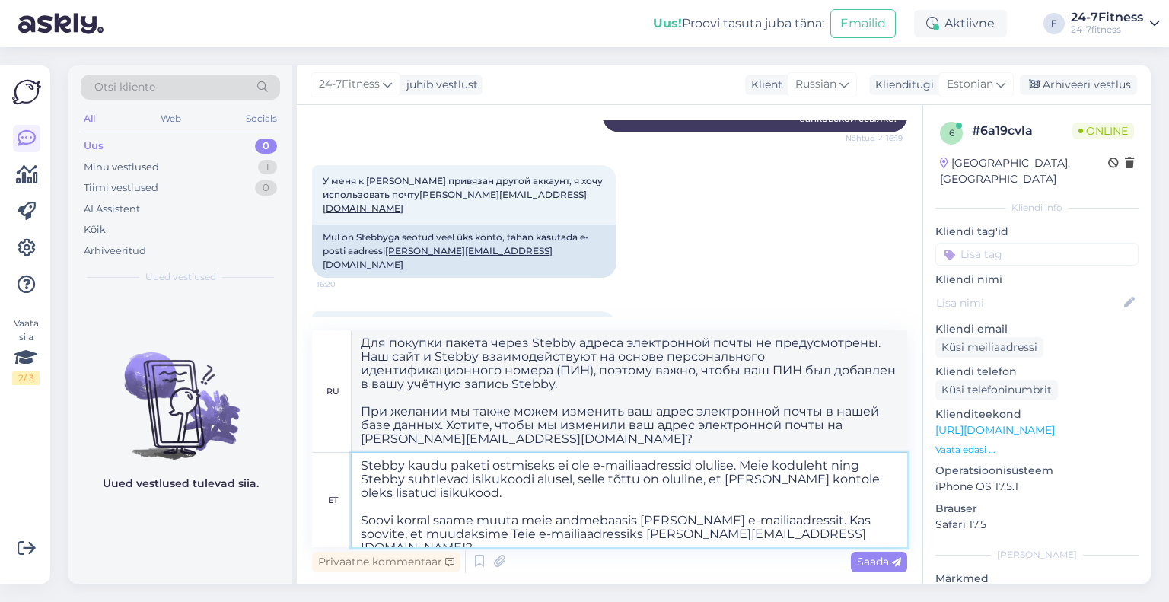
type textarea "Stebby kaudu paketi ostmiseks ei ole e-mailiaadressid olulised. Meie koduleht n…"
type textarea "Адреса электронной почты не важны для покупки пакета через Stebby. Наш сайт и S…"
type textarea "Stebby kaudu paketi ostmiseks ei ole e-mailiaadressid olulised. Meie koduleht n…"
click at [857, 559] on span "Saada" at bounding box center [879, 562] width 44 height 14
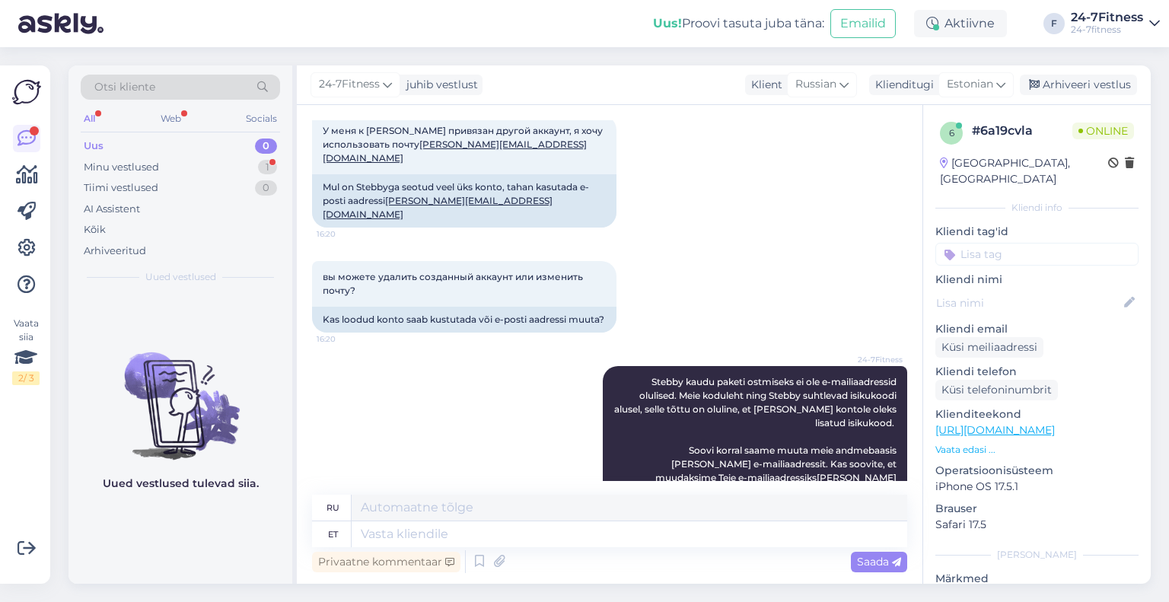
scroll to position [1544, 0]
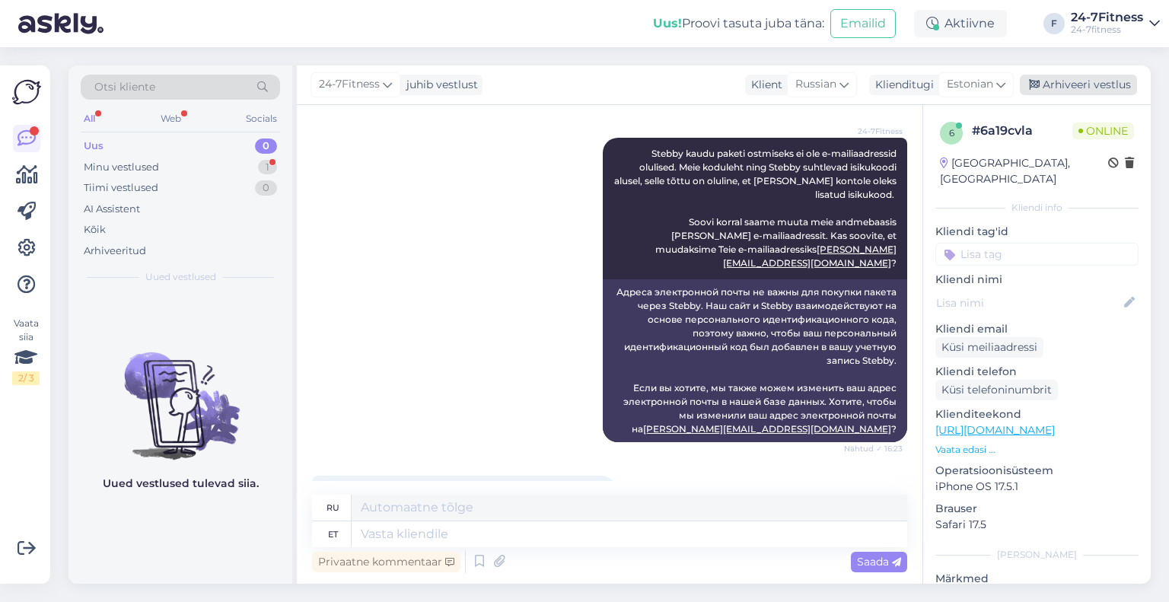
click at [1076, 81] on div "Arhiveeri vestlus" at bounding box center [1078, 85] width 117 height 21
